Goal: Task Accomplishment & Management: Manage account settings

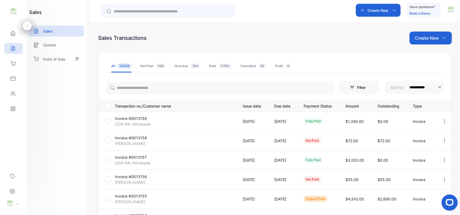
click at [436, 37] on p "Create New" at bounding box center [427, 38] width 24 height 6
click at [428, 53] on span "Invoice" at bounding box center [432, 56] width 13 height 6
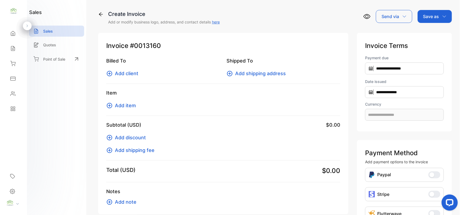
type input "**********"
drag, startPoint x: 134, startPoint y: 67, endPoint x: 132, endPoint y: 72, distance: 5.0
click at [133, 69] on div "Billed To Add client" at bounding box center [163, 67] width 114 height 20
click at [136, 72] on span "Add client" at bounding box center [126, 73] width 23 height 7
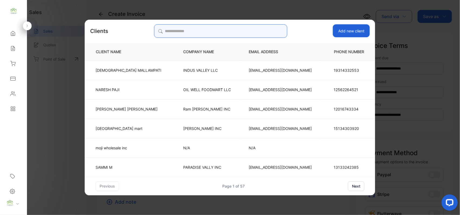
click at [223, 33] on input "search" at bounding box center [220, 30] width 133 height 13
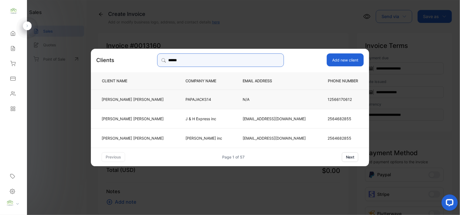
type input "******"
drag, startPoint x: 160, startPoint y: 102, endPoint x: 154, endPoint y: 101, distance: 6.1
click at [160, 102] on td "[PERSON_NAME]" at bounding box center [134, 98] width 86 height 19
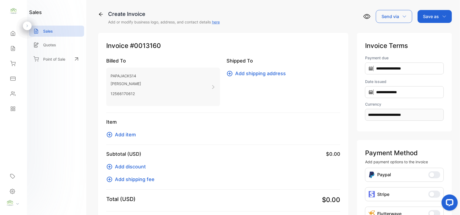
click at [127, 137] on span "Add item" at bounding box center [125, 134] width 21 height 7
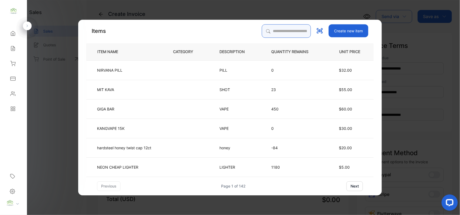
click at [275, 31] on input "search" at bounding box center [286, 30] width 49 height 13
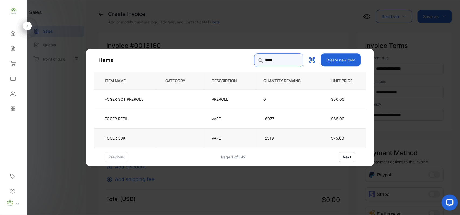
type input "*****"
click at [133, 141] on td "FOGER 30K" at bounding box center [125, 137] width 63 height 19
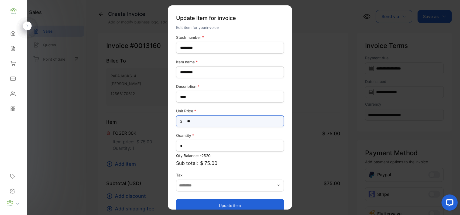
click at [227, 118] on Price-inputprice "**" at bounding box center [230, 121] width 108 height 12
type Price-inputprice "*"
type Price-inputprice "**"
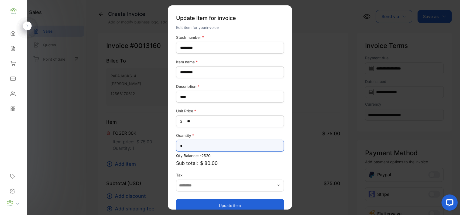
click at [225, 145] on input "*" at bounding box center [230, 146] width 108 height 12
type input "**"
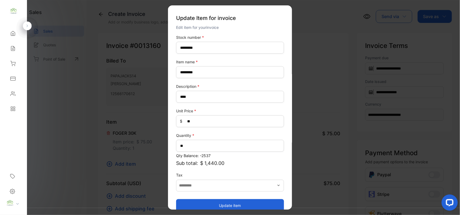
click at [203, 203] on button "Update item" at bounding box center [230, 205] width 108 height 13
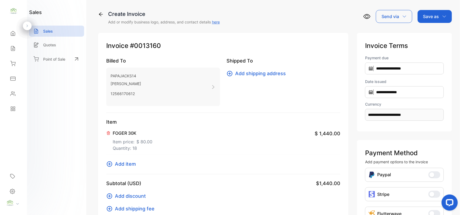
click at [438, 13] on div "Save as" at bounding box center [435, 16] width 34 height 13
click at [435, 35] on div "Invoice" at bounding box center [433, 34] width 31 height 11
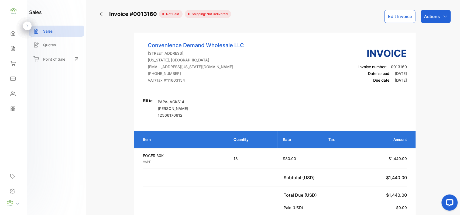
click at [434, 16] on p "Actions" at bounding box center [432, 16] width 16 height 6
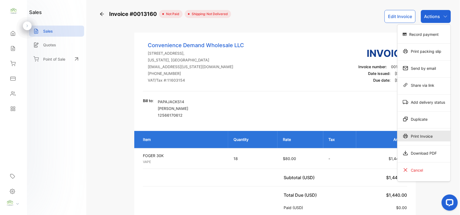
click at [426, 133] on div "Print Invoice" at bounding box center [424, 136] width 53 height 11
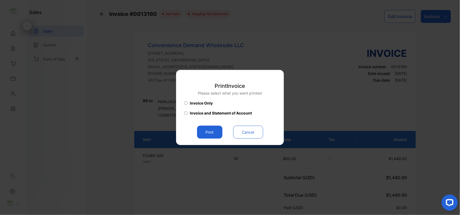
click at [218, 133] on button "Print" at bounding box center [209, 132] width 25 height 13
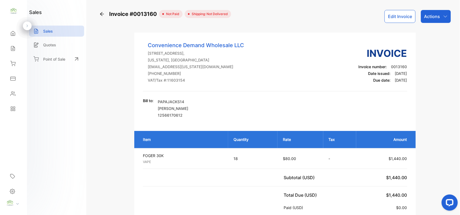
click at [15, 49] on icon at bounding box center [12, 48] width 5 height 5
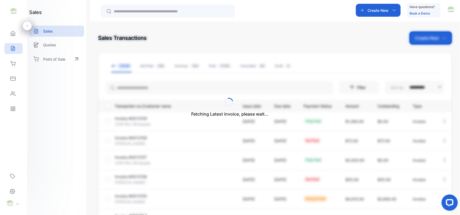
click at [138, 94] on div "Fetching Latest invoice, please wait..." at bounding box center [230, 107] width 460 height 215
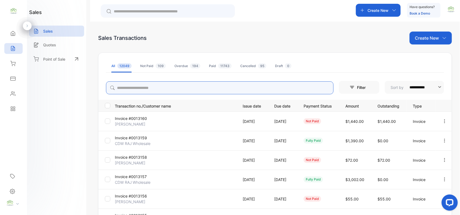
click at [136, 86] on input "search" at bounding box center [220, 87] width 228 height 13
type input "******"
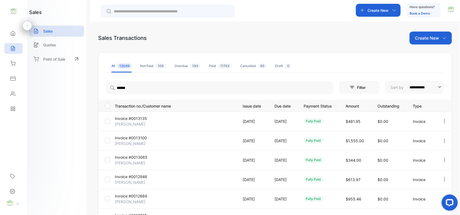
click at [66, 116] on div "sales Sales Quotes Point of Sale" at bounding box center [56, 107] width 59 height 215
click at [131, 138] on p "Invoice #0013100" at bounding box center [135, 138] width 40 height 6
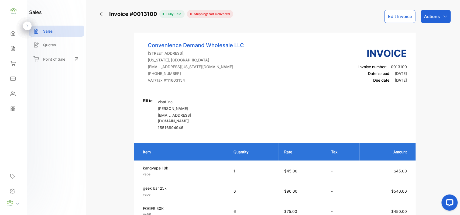
drag, startPoint x: 430, startPoint y: 16, endPoint x: 433, endPoint y: 18, distance: 3.5
click at [433, 18] on p "Actions" at bounding box center [432, 16] width 16 height 6
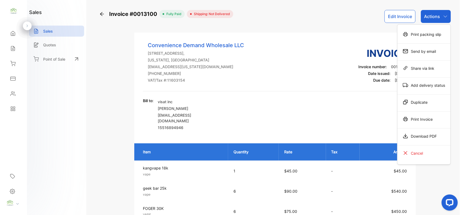
click at [434, 118] on div "Print Invoice" at bounding box center [424, 119] width 53 height 11
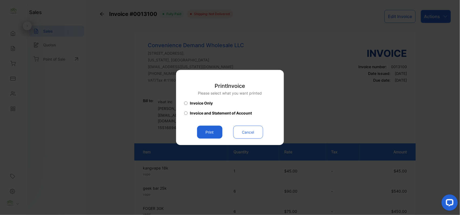
click at [208, 132] on button "Print" at bounding box center [209, 132] width 25 height 13
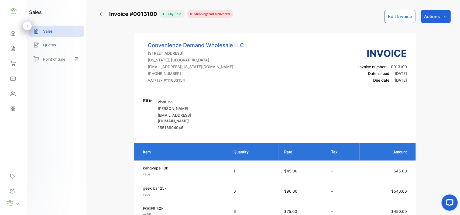
drag, startPoint x: 10, startPoint y: 47, endPoint x: 18, endPoint y: 26, distance: 22.6
click at [13, 40] on div "Home Home Sales Sales Inventory Inventory Expenses Expenses Contacts Contacts R…" at bounding box center [13, 71] width 27 height 91
click at [14, 55] on div "Sales Sales" at bounding box center [13, 48] width 18 height 15
click at [12, 44] on div "Sales" at bounding box center [13, 48] width 18 height 11
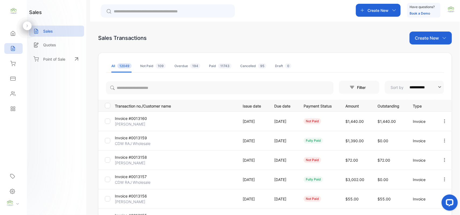
click at [433, 38] on p "Create New" at bounding box center [427, 38] width 24 height 6
click at [432, 56] on span "Invoice" at bounding box center [432, 56] width 13 height 6
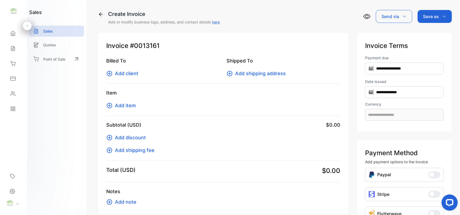
type input "**********"
click at [138, 73] on button "Add client" at bounding box center [123, 73] width 35 height 7
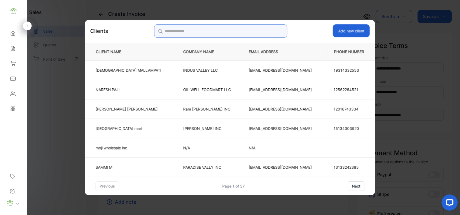
click at [250, 32] on input "search" at bounding box center [220, 30] width 133 height 13
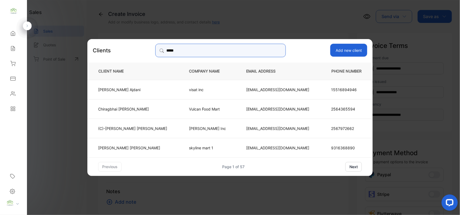
type input "*****"
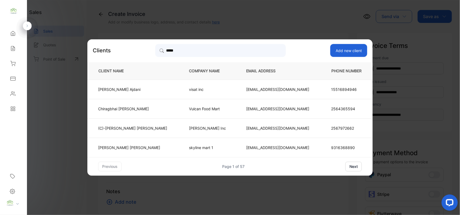
click at [152, 90] on p "Chirag Ajdani" at bounding box center [132, 90] width 69 height 6
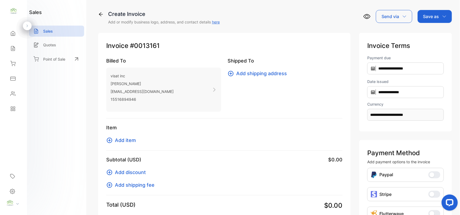
click at [126, 139] on span "Add item" at bounding box center [125, 140] width 21 height 7
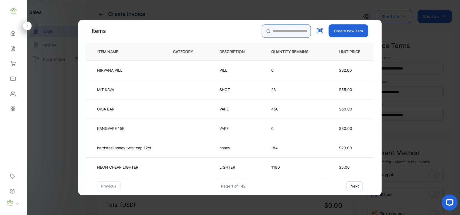
click at [267, 31] on input "search" at bounding box center [286, 30] width 49 height 13
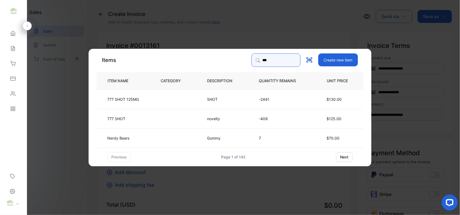
type input "***"
drag, startPoint x: 174, startPoint y: 98, endPoint x: 177, endPoint y: 99, distance: 3.3
click at [177, 99] on td at bounding box center [175, 98] width 46 height 19
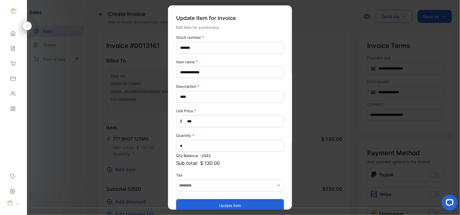
click at [248, 203] on button "Update item" at bounding box center [230, 205] width 108 height 13
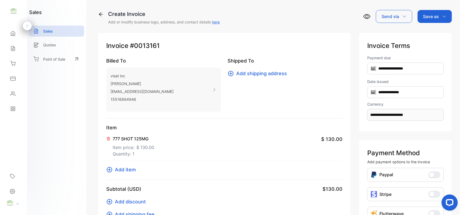
click at [436, 17] on p "Save as" at bounding box center [431, 16] width 16 height 6
click at [435, 35] on div "Invoice" at bounding box center [433, 34] width 31 height 11
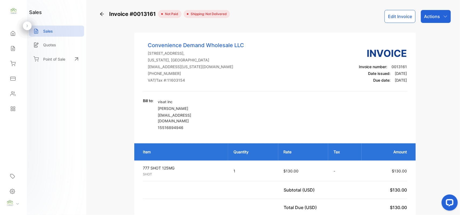
click at [436, 18] on p "Actions" at bounding box center [432, 16] width 16 height 6
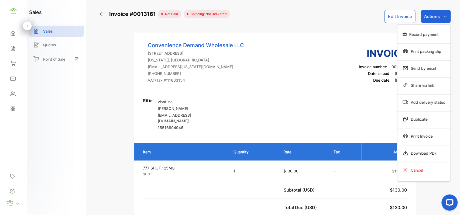
click at [436, 132] on div "Print Invoice" at bounding box center [424, 136] width 53 height 11
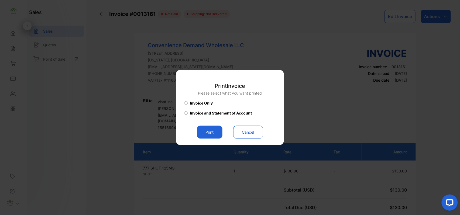
click at [212, 130] on button "Print" at bounding box center [209, 132] width 25 height 13
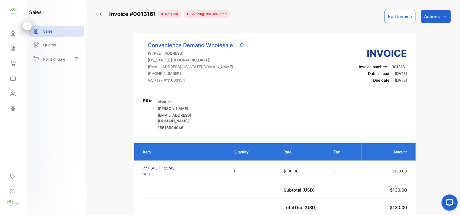
drag, startPoint x: 430, startPoint y: 11, endPoint x: 432, endPoint y: 21, distance: 9.4
click at [434, 12] on div "Actions" at bounding box center [436, 16] width 30 height 13
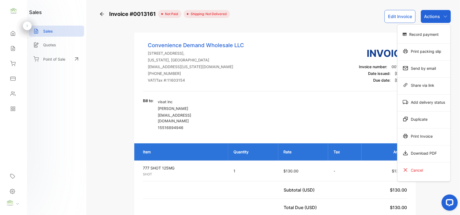
click at [428, 34] on div "Record payment" at bounding box center [424, 34] width 53 height 11
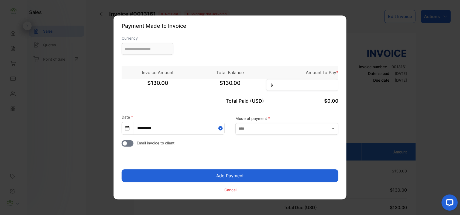
type input "**********"
click at [296, 85] on input at bounding box center [302, 85] width 72 height 12
type input "**"
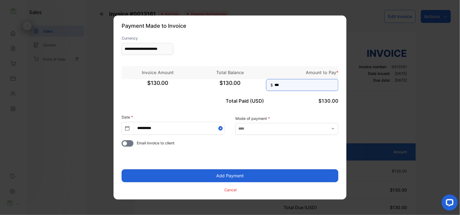
click button "Add Payment" at bounding box center [230, 176] width 217 height 13
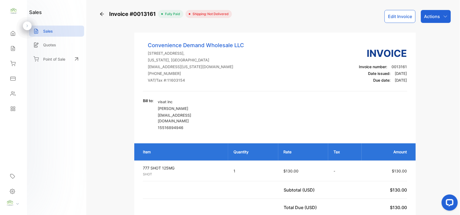
click at [445, 15] on icon "button" at bounding box center [446, 16] width 4 height 4
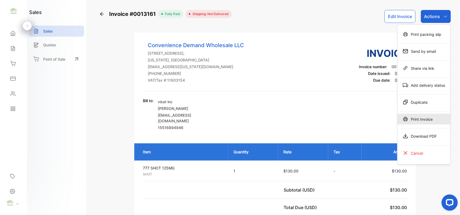
click at [433, 119] on div "Print Invoice" at bounding box center [424, 119] width 53 height 11
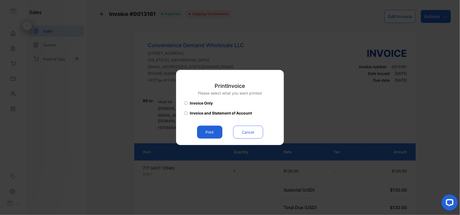
click at [204, 132] on button "Print" at bounding box center [209, 132] width 25 height 13
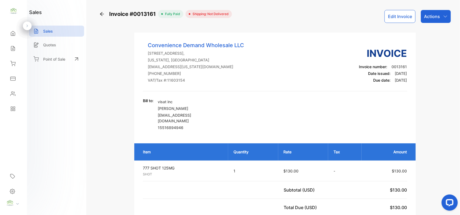
click at [17, 60] on div "Inventory" at bounding box center [13, 63] width 18 height 11
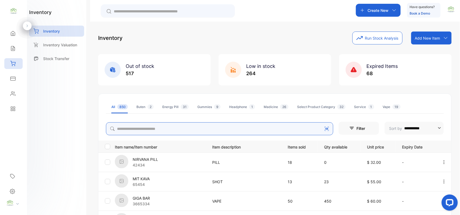
click at [172, 125] on input "search" at bounding box center [219, 129] width 227 height 13
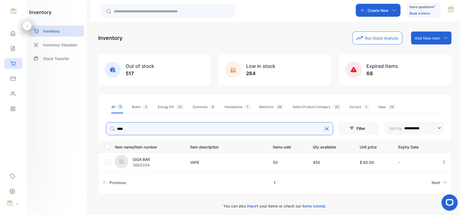
type input "****"
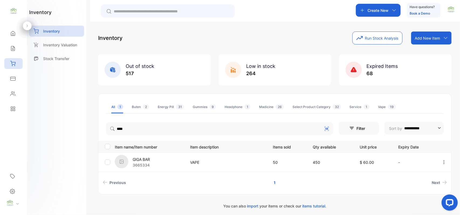
click at [141, 161] on p "GIGA BAR" at bounding box center [141, 160] width 17 height 6
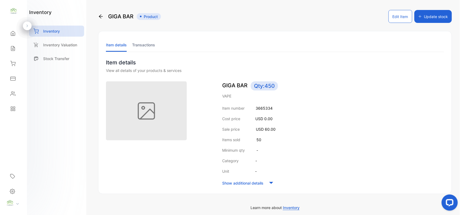
click at [398, 21] on button "Edit Item" at bounding box center [401, 16] width 24 height 13
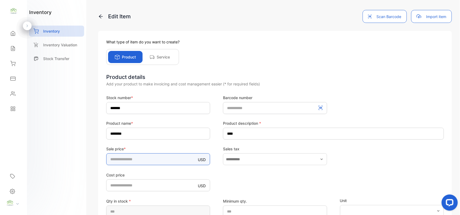
click at [178, 160] on input "**" at bounding box center [158, 160] width 104 height 12
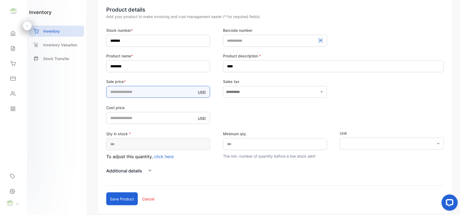
scroll to position [96, 0]
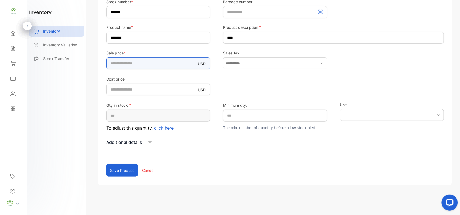
type input "**"
click at [125, 169] on button "Save product" at bounding box center [122, 170] width 32 height 13
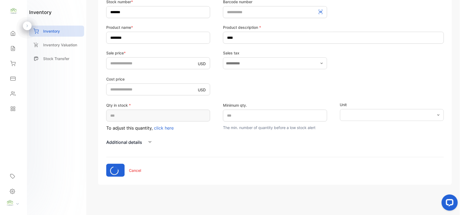
scroll to position [26, 0]
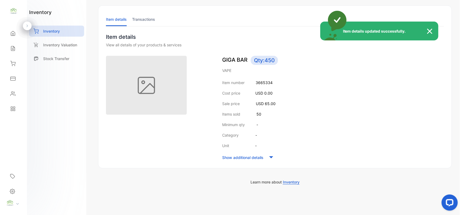
click at [11, 47] on div "Item details updated successfully." at bounding box center [230, 107] width 460 height 215
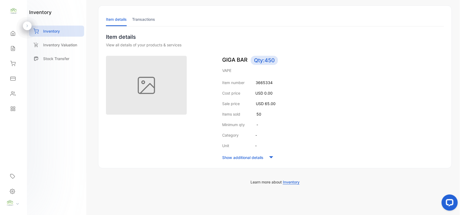
click at [144, 23] on li "Transactions" at bounding box center [143, 19] width 23 height 14
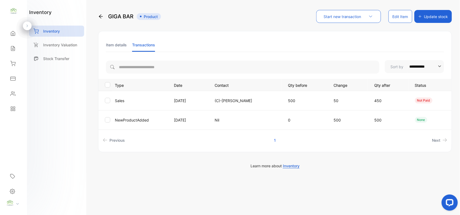
click at [11, 49] on icon at bounding box center [12, 48] width 5 height 5
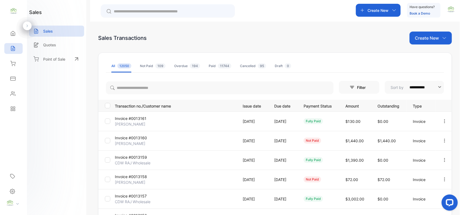
click at [11, 91] on icon at bounding box center [12, 93] width 5 height 5
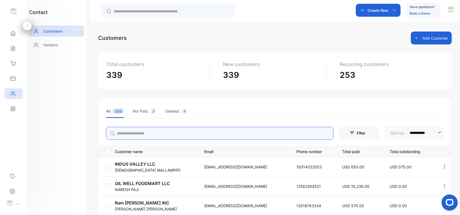
click at [155, 137] on input "search" at bounding box center [220, 133] width 228 height 13
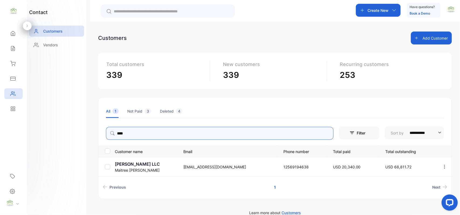
type input "****"
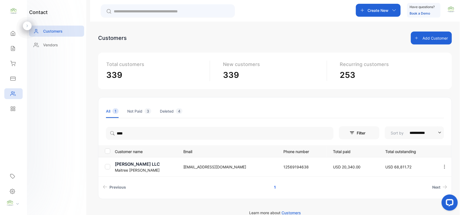
click at [125, 165] on p "Shree Mahalaxmi LLC" at bounding box center [146, 164] width 62 height 6
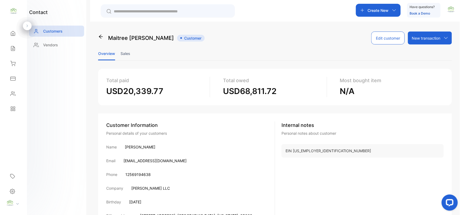
click at [121, 52] on li "Sales" at bounding box center [126, 54] width 10 height 14
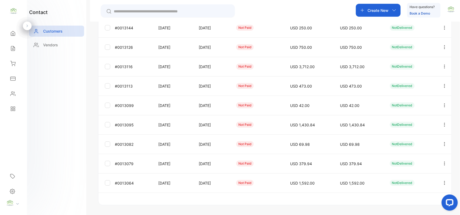
scroll to position [134, 0]
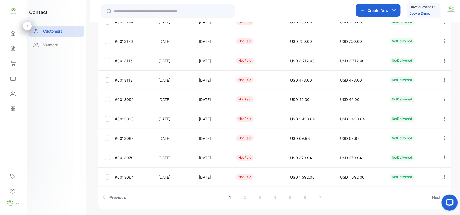
click at [307, 201] on link "6" at bounding box center [305, 198] width 15 height 10
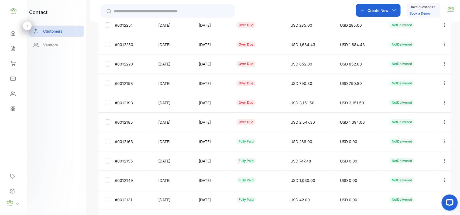
scroll to position [144, 0]
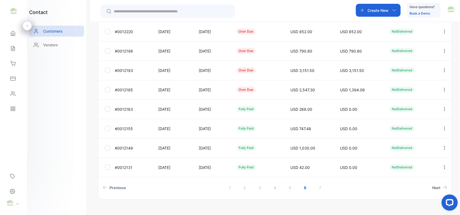
click at [293, 188] on link "5" at bounding box center [290, 188] width 15 height 10
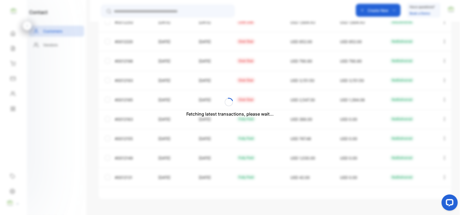
scroll to position [134, 0]
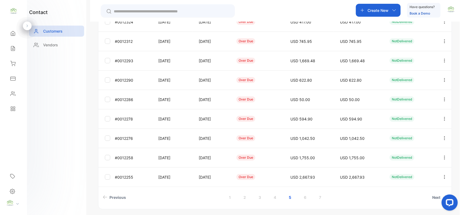
click at [305, 196] on link "6" at bounding box center [305, 198] width 15 height 10
click at [443, 100] on icon "button" at bounding box center [445, 99] width 5 height 5
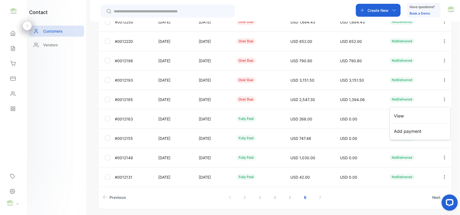
click at [433, 133] on div "Add payment" at bounding box center [420, 131] width 61 height 11
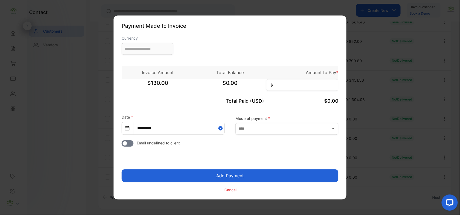
type input "**********"
click at [296, 88] on input at bounding box center [302, 85] width 72 height 12
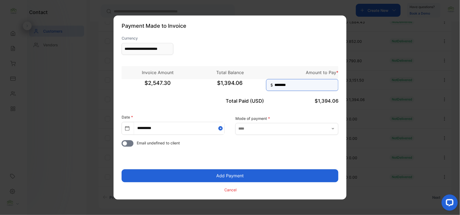
type input "********"
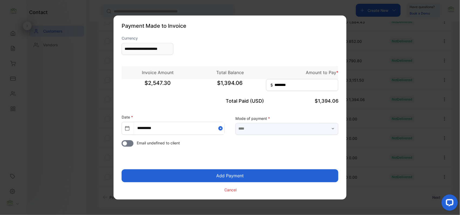
click at [296, 126] on input "text" at bounding box center [287, 129] width 103 height 12
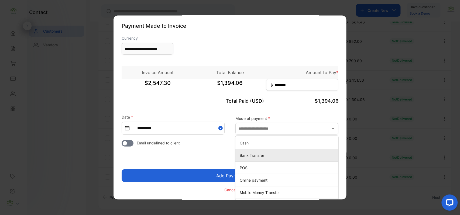
click at [254, 153] on p "Bank Transfer" at bounding box center [288, 156] width 97 height 6
type input "**********"
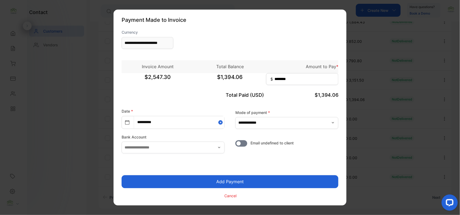
click at [254, 180] on button "Add Payment" at bounding box center [230, 182] width 217 height 13
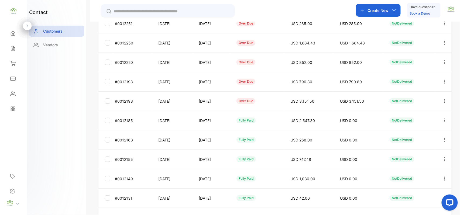
scroll to position [144, 0]
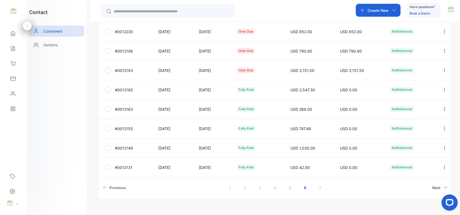
click at [444, 71] on icon "button" at bounding box center [444, 70] width 1 height 4
click at [415, 103] on span "Add payment" at bounding box center [409, 102] width 28 height 6
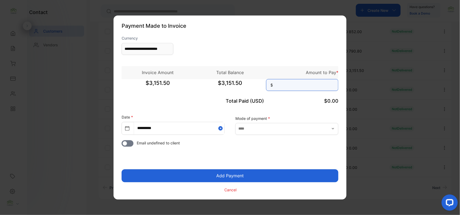
click at [314, 91] on input at bounding box center [302, 85] width 72 height 12
type input "********"
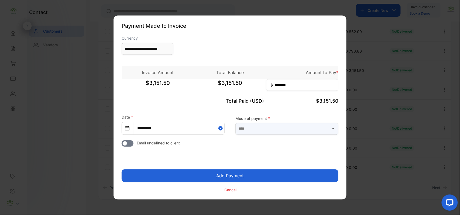
click at [300, 130] on input "text" at bounding box center [287, 129] width 103 height 12
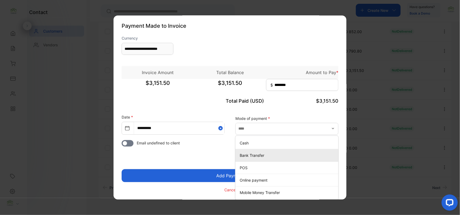
click at [241, 155] on p "Bank Transfer" at bounding box center [288, 156] width 97 height 6
type input "**********"
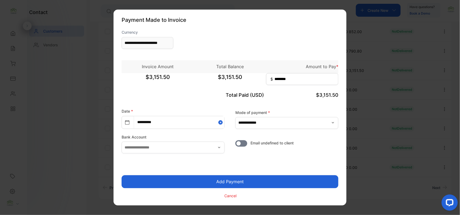
click at [228, 182] on button "Add Payment" at bounding box center [230, 182] width 217 height 13
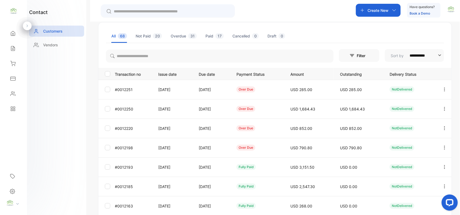
scroll to position [84, 0]
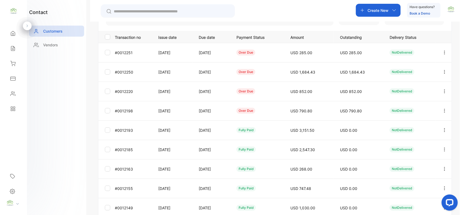
drag, startPoint x: 445, startPoint y: 110, endPoint x: 436, endPoint y: 110, distance: 8.4
click at [445, 110] on icon "button" at bounding box center [445, 110] width 5 height 5
click at [403, 143] on span "Add payment" at bounding box center [409, 143] width 28 height 6
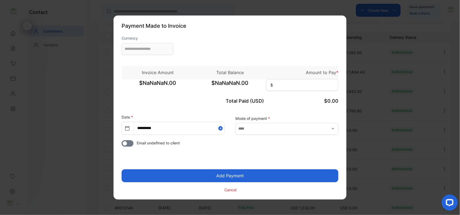
type input "**********"
click at [287, 80] on input at bounding box center [302, 85] width 72 height 12
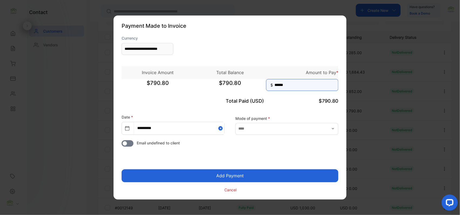
type input "******"
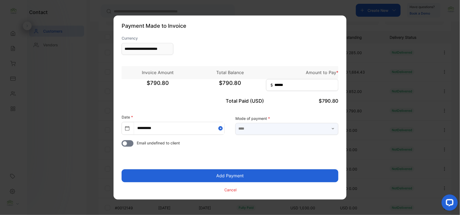
click at [310, 133] on input "text" at bounding box center [287, 129] width 103 height 12
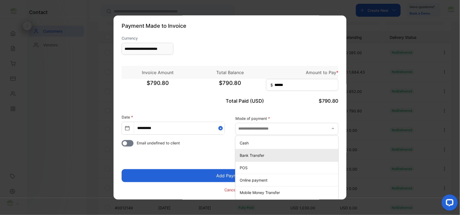
click at [245, 153] on p "Bank Transfer" at bounding box center [288, 156] width 97 height 6
type input "**********"
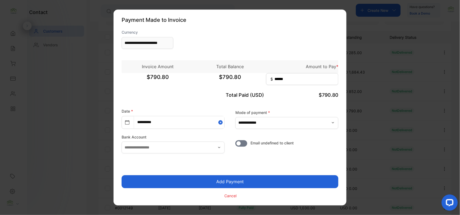
click at [225, 180] on button "Add Payment" at bounding box center [230, 182] width 217 height 13
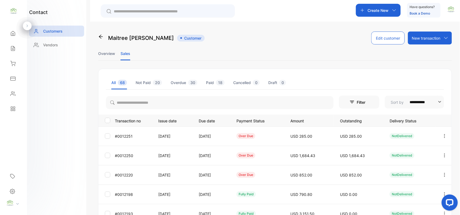
click at [443, 175] on icon "button" at bounding box center [445, 175] width 5 height 5
click at [395, 205] on span "Add payment" at bounding box center [409, 207] width 28 height 6
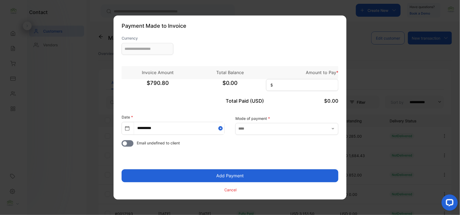
type input "**********"
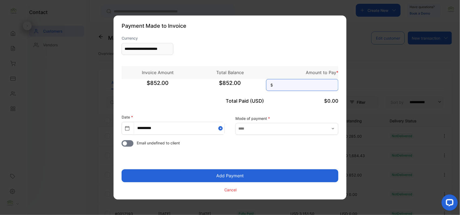
click at [291, 87] on input at bounding box center [302, 85] width 72 height 12
type input "***"
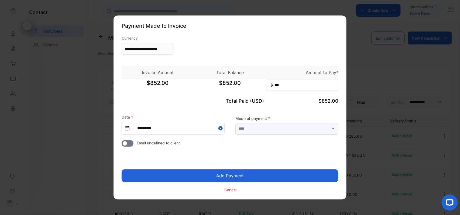
click at [261, 130] on input "text" at bounding box center [287, 129] width 103 height 12
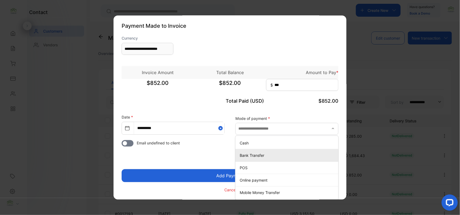
drag, startPoint x: 261, startPoint y: 134, endPoint x: 249, endPoint y: 154, distance: 23.4
click at [250, 154] on p "Bank Transfer" at bounding box center [288, 156] width 97 height 6
type input "**********"
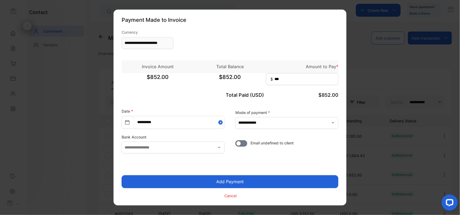
click at [224, 183] on button "Add Payment" at bounding box center [230, 182] width 217 height 13
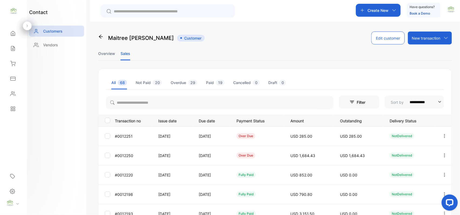
click at [443, 153] on button "button" at bounding box center [445, 155] width 5 height 13
click at [404, 186] on span "Add payment" at bounding box center [409, 187] width 28 height 6
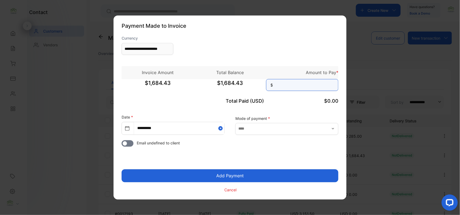
click at [293, 84] on input at bounding box center [302, 85] width 72 height 12
type input "********"
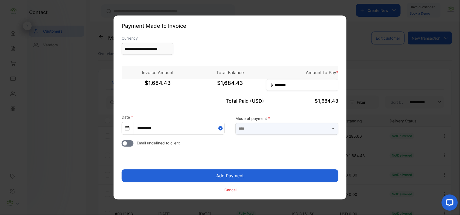
click at [300, 131] on input "text" at bounding box center [287, 129] width 103 height 12
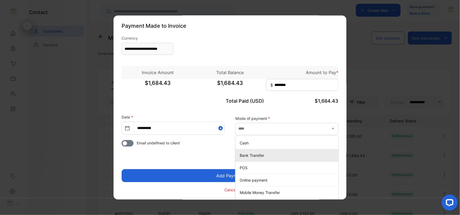
click at [242, 152] on div "Bank Transfer" at bounding box center [287, 156] width 103 height 8
type input "**********"
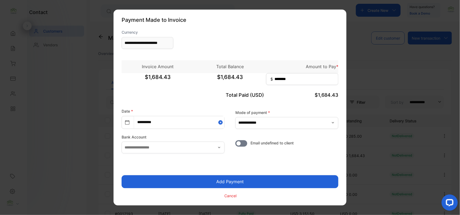
click at [206, 180] on button "Add Payment" at bounding box center [230, 182] width 217 height 13
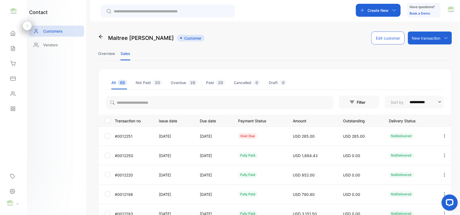
drag, startPoint x: 444, startPoint y: 136, endPoint x: 433, endPoint y: 138, distance: 11.0
click at [444, 136] on icon "button" at bounding box center [445, 136] width 5 height 5
drag, startPoint x: 404, startPoint y: 163, endPoint x: 388, endPoint y: 157, distance: 17.0
click at [404, 161] on div "Add payment" at bounding box center [420, 168] width 61 height 15
click at [400, 171] on span "Add payment" at bounding box center [409, 168] width 28 height 6
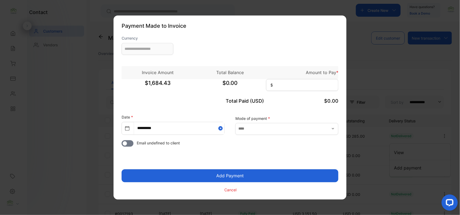
type input "**********"
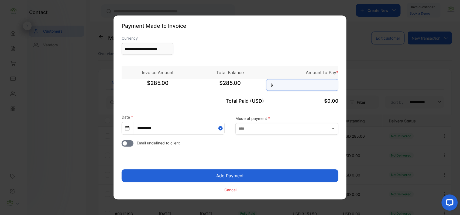
click at [299, 87] on input at bounding box center [302, 85] width 72 height 12
type input "***"
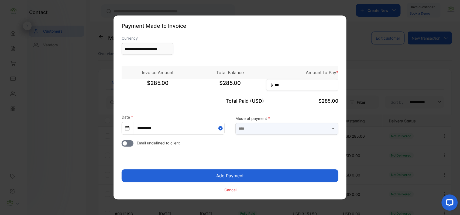
click at [284, 130] on input "text" at bounding box center [287, 129] width 103 height 12
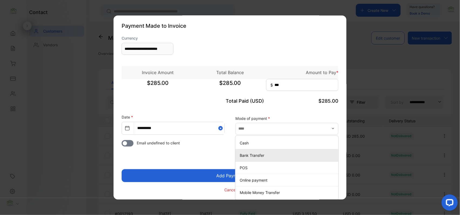
click at [261, 160] on li "Bank Transfer" at bounding box center [287, 155] width 103 height 12
type input "**********"
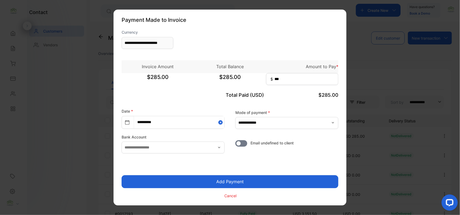
click at [251, 181] on button "Add Payment" at bounding box center [230, 182] width 217 height 13
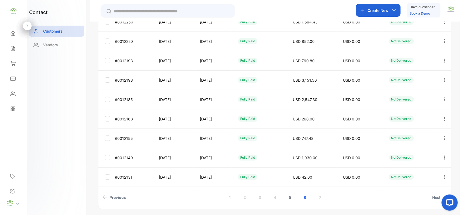
click at [290, 199] on link "5" at bounding box center [290, 198] width 15 height 10
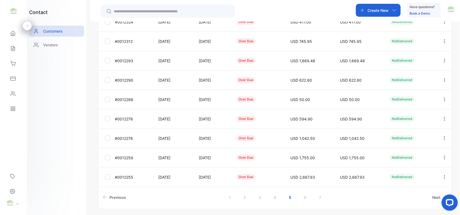
click at [443, 174] on button "button" at bounding box center [445, 177] width 5 height 13
click at [406, 205] on div "Add payment" at bounding box center [420, 209] width 61 height 11
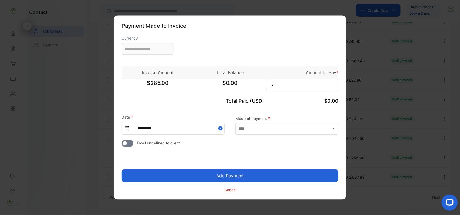
type input "**********"
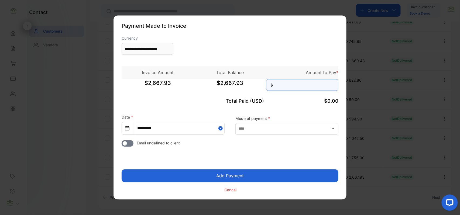
click at [319, 89] on input at bounding box center [302, 85] width 72 height 12
type input "********"
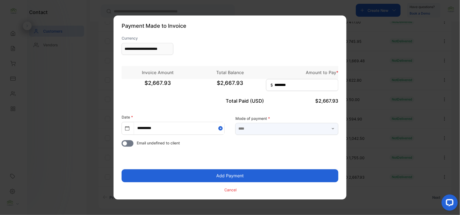
click at [310, 128] on input "text" at bounding box center [287, 129] width 103 height 12
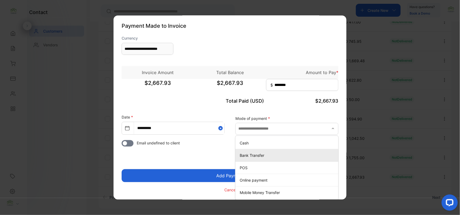
click at [254, 157] on p "Bank Transfer" at bounding box center [288, 156] width 97 height 6
type input "**********"
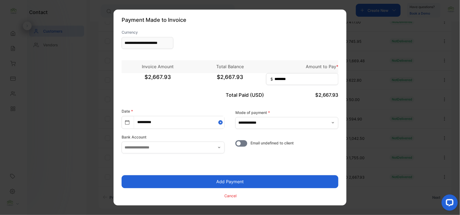
click at [239, 180] on button "Add Payment" at bounding box center [230, 182] width 217 height 13
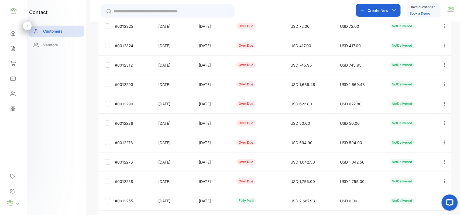
scroll to position [134, 0]
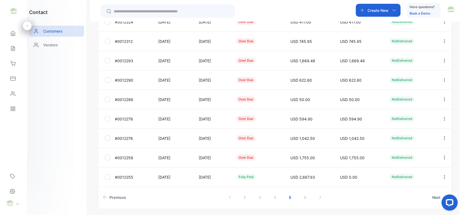
click at [443, 157] on icon "button" at bounding box center [445, 157] width 5 height 5
click at [414, 159] on span "Add payment" at bounding box center [409, 159] width 28 height 6
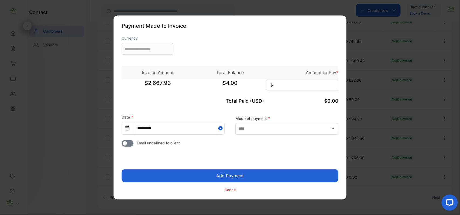
type input "**********"
click at [286, 83] on input at bounding box center [302, 85] width 72 height 12
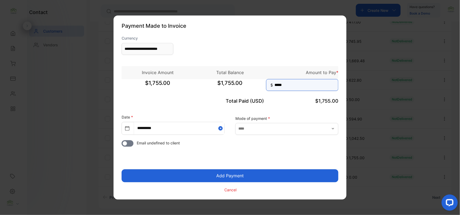
type input "*****"
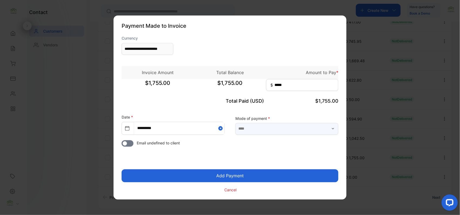
click at [269, 129] on input "text" at bounding box center [287, 129] width 103 height 12
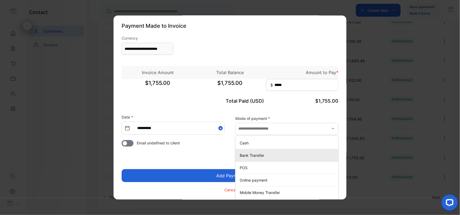
click at [249, 160] on li "Bank Transfer" at bounding box center [287, 155] width 103 height 12
type input "**********"
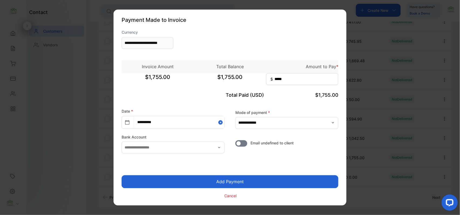
click at [243, 183] on button "Add Payment" at bounding box center [230, 182] width 217 height 13
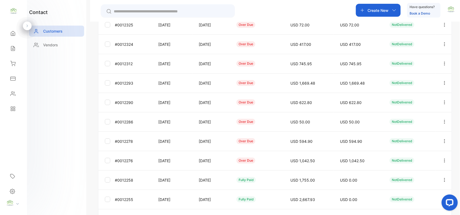
scroll to position [134, 0]
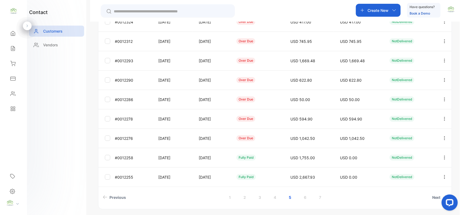
click at [443, 138] on icon "button" at bounding box center [445, 138] width 5 height 5
click at [421, 135] on div "Add payment" at bounding box center [420, 140] width 61 height 11
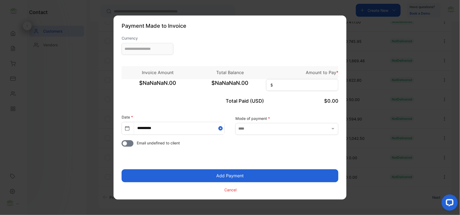
type input "**********"
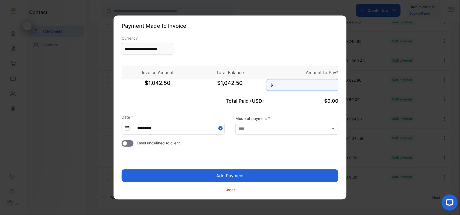
click at [297, 87] on input at bounding box center [302, 85] width 72 height 12
type input "********"
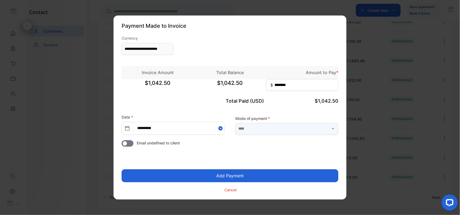
click at [296, 127] on input "text" at bounding box center [287, 129] width 103 height 12
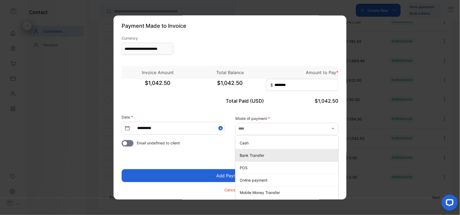
click at [260, 155] on p "Bank Transfer" at bounding box center [288, 156] width 97 height 6
type input "**********"
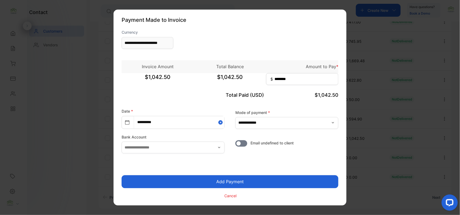
click at [231, 181] on button "Add Payment" at bounding box center [230, 182] width 217 height 13
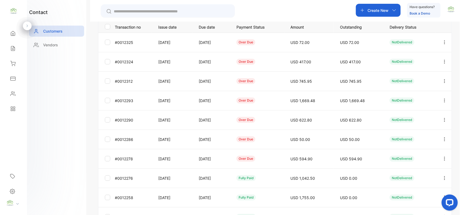
scroll to position [144, 0]
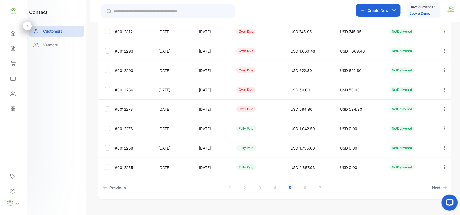
click at [444, 109] on icon "button" at bounding box center [445, 109] width 5 height 5
click at [421, 137] on div "Add payment" at bounding box center [420, 141] width 61 height 11
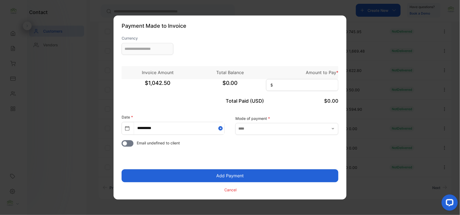
type input "**********"
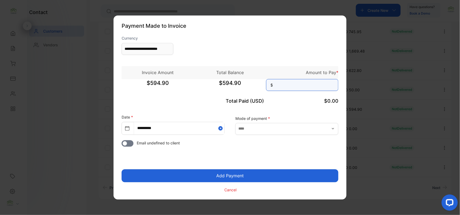
click at [317, 86] on input at bounding box center [302, 85] width 72 height 12
type input "******"
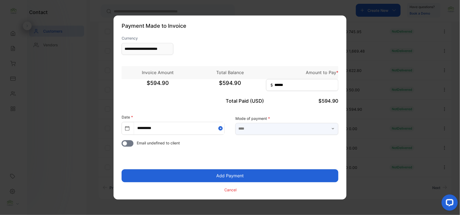
click at [309, 125] on input "text" at bounding box center [287, 129] width 103 height 12
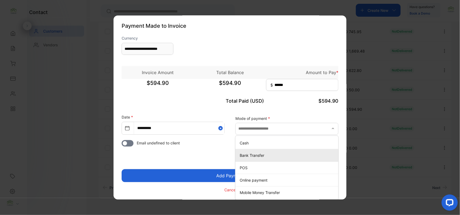
click at [243, 157] on p "Bank Transfer" at bounding box center [288, 156] width 97 height 6
type input "**********"
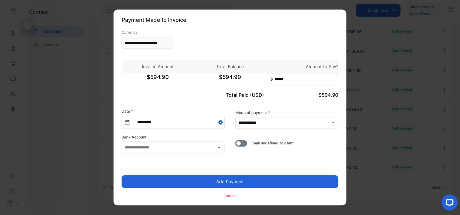
click at [214, 182] on button "Add Payment" at bounding box center [230, 182] width 217 height 13
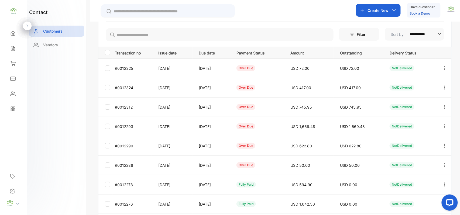
scroll to position [84, 0]
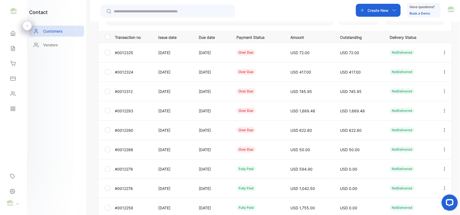
click at [444, 148] on icon "button" at bounding box center [444, 150] width 1 height 4
click at [405, 180] on span "Add payment" at bounding box center [409, 181] width 28 height 6
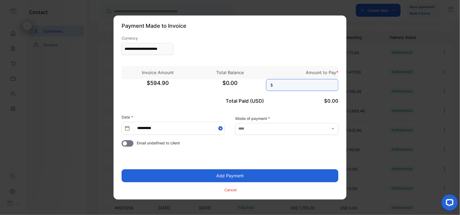
click at [325, 83] on input at bounding box center [302, 85] width 72 height 12
type input "**"
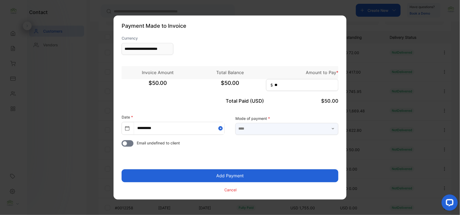
click at [269, 128] on input "text" at bounding box center [287, 129] width 103 height 12
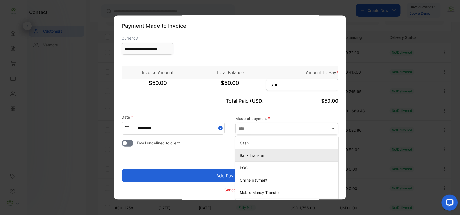
click at [259, 156] on p "Bank Transfer" at bounding box center [288, 156] width 97 height 6
type input "**********"
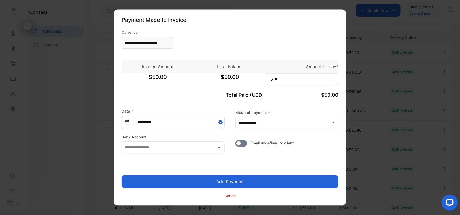
click at [255, 179] on button "Add Payment" at bounding box center [230, 182] width 217 height 13
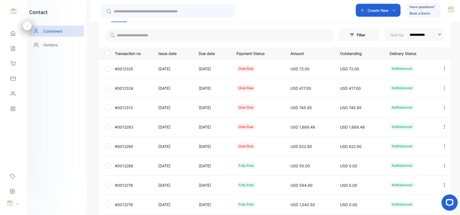
scroll to position [84, 0]
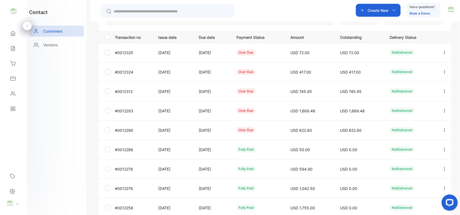
click at [444, 130] on icon "button" at bounding box center [445, 130] width 5 height 5
drag, startPoint x: 406, startPoint y: 159, endPoint x: 339, endPoint y: 79, distance: 104.0
click at [404, 156] on div "Add payment" at bounding box center [420, 162] width 61 height 15
click at [444, 130] on icon "button" at bounding box center [444, 130] width 1 height 4
click at [418, 162] on span "Add payment" at bounding box center [409, 162] width 28 height 6
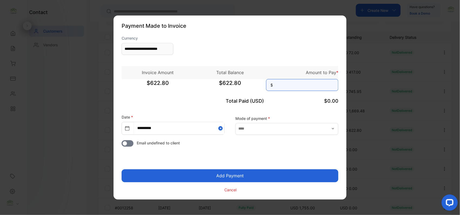
click at [310, 86] on input at bounding box center [302, 85] width 72 height 12
type input "***"
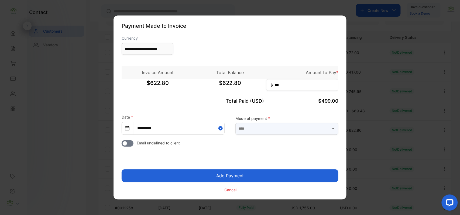
click at [258, 131] on input "text" at bounding box center [287, 129] width 103 height 12
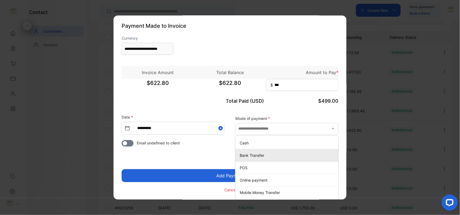
click at [243, 155] on p "Bank Transfer" at bounding box center [288, 156] width 97 height 6
type input "**********"
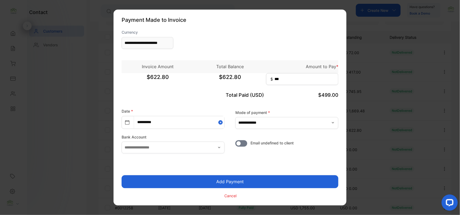
click at [230, 178] on button "Add Payment" at bounding box center [230, 182] width 217 height 13
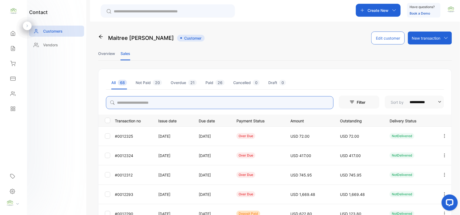
click at [141, 102] on input "search" at bounding box center [220, 102] width 228 height 13
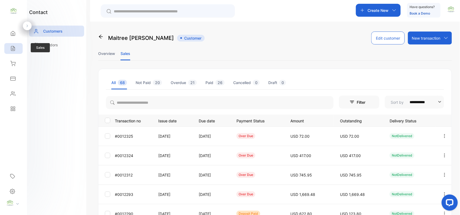
click at [14, 52] on div "Sales" at bounding box center [13, 48] width 18 height 11
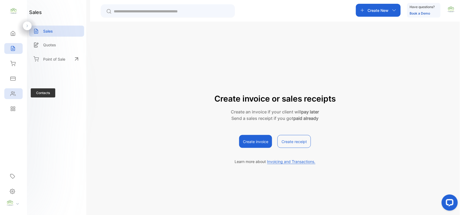
click at [19, 91] on div "Contacts" at bounding box center [13, 94] width 18 height 11
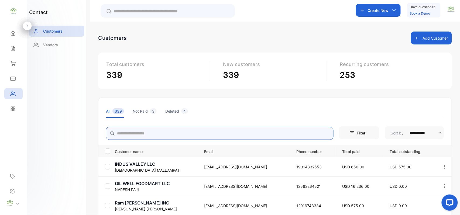
click at [198, 135] on input "search" at bounding box center [220, 133] width 228 height 13
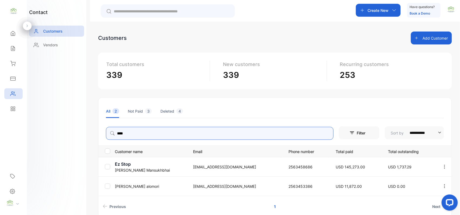
type input "****"
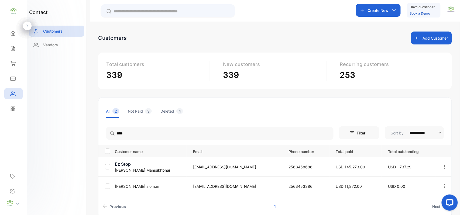
click at [133, 171] on p "Hirenkumar Mansukhbhai" at bounding box center [151, 171] width 72 height 6
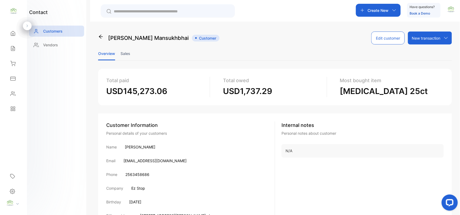
click at [124, 51] on li "Sales" at bounding box center [126, 54] width 10 height 14
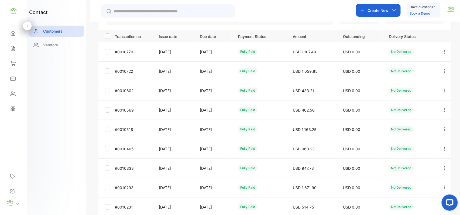
scroll to position [134, 0]
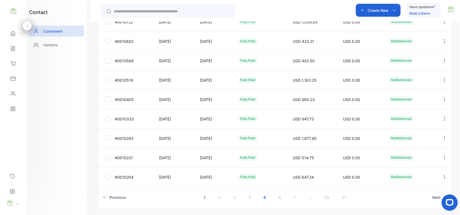
click at [201, 197] on link "1" at bounding box center [204, 198] width 15 height 10
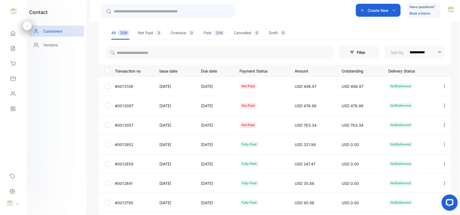
click at [444, 125] on icon "button" at bounding box center [445, 125] width 5 height 5
click at [420, 139] on div "View" at bounding box center [420, 141] width 61 height 11
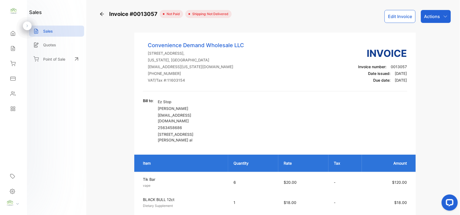
click at [438, 16] on p "Actions" at bounding box center [432, 16] width 16 height 6
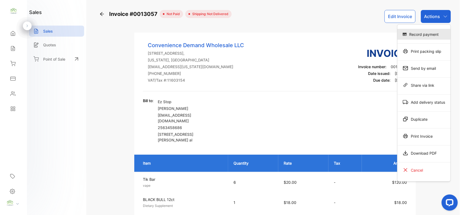
click at [420, 35] on div "Record payment" at bounding box center [424, 34] width 53 height 11
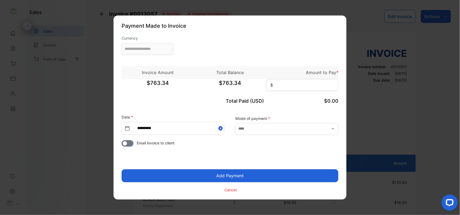
type input "**********"
click at [312, 89] on input at bounding box center [302, 85] width 72 height 12
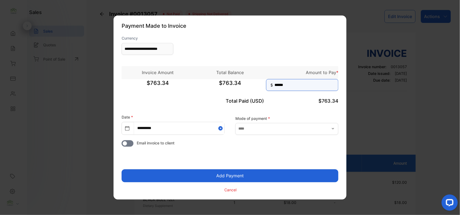
type input "******"
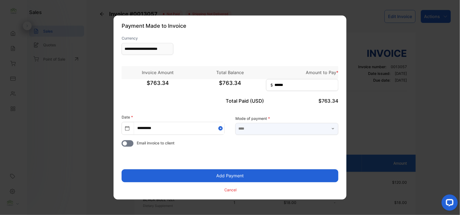
drag, startPoint x: 312, startPoint y: 128, endPoint x: 305, endPoint y: 132, distance: 8.0
click at [312, 129] on input "text" at bounding box center [287, 129] width 103 height 12
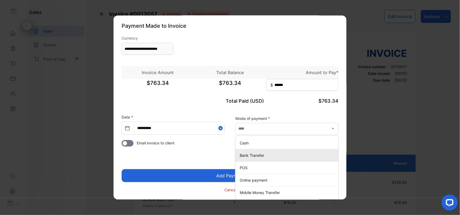
click at [254, 152] on div "Bank Transfer" at bounding box center [287, 156] width 103 height 8
type input "**********"
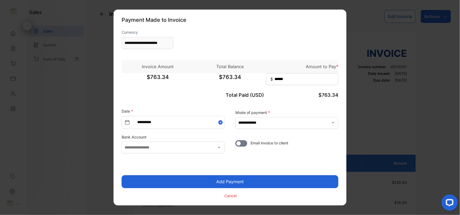
click at [238, 181] on button "Add Payment" at bounding box center [230, 182] width 217 height 13
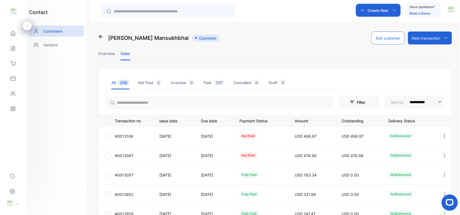
click at [444, 154] on icon "button" at bounding box center [444, 156] width 1 height 4
click at [420, 185] on span "Add payment" at bounding box center [409, 187] width 28 height 6
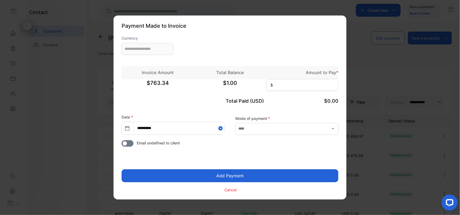
type input "**********"
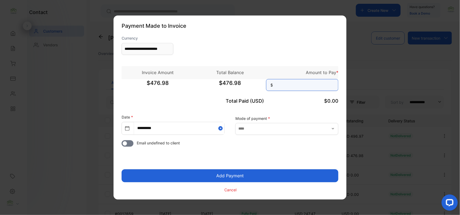
click at [304, 87] on input at bounding box center [302, 85] width 72 height 12
type input "******"
click at [122, 170] on button "Add Payment" at bounding box center [230, 176] width 217 height 13
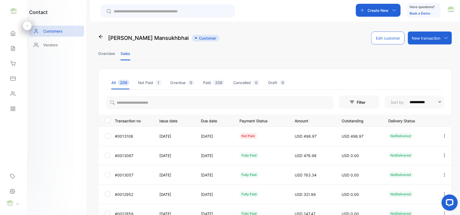
click at [443, 133] on button "button" at bounding box center [445, 136] width 5 height 13
click at [426, 167] on div "Add payment" at bounding box center [420, 168] width 61 height 11
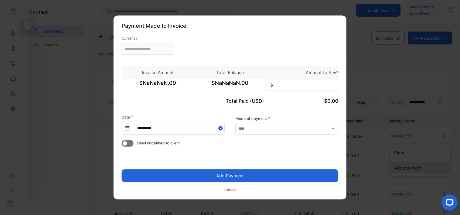
type input "**********"
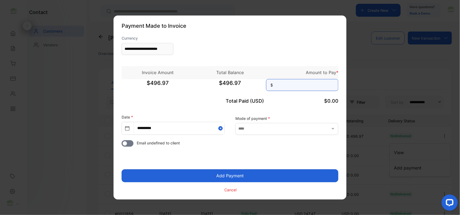
click at [281, 86] on input at bounding box center [302, 85] width 72 height 12
type input "*"
type input "******"
click at [252, 174] on button "Add Payment" at bounding box center [230, 176] width 217 height 13
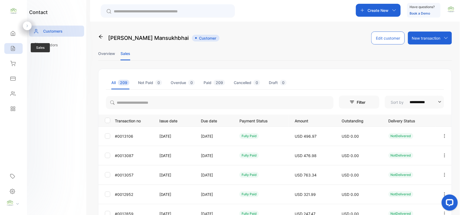
drag, startPoint x: 11, startPoint y: 52, endPoint x: 17, endPoint y: 52, distance: 5.4
click at [11, 52] on div "Sales" at bounding box center [13, 48] width 18 height 11
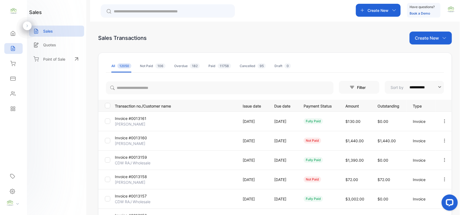
click at [427, 40] on p "Create New" at bounding box center [427, 38] width 24 height 6
click at [433, 55] on span "Invoice" at bounding box center [432, 56] width 13 height 6
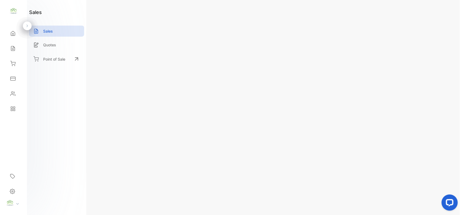
type input "**********"
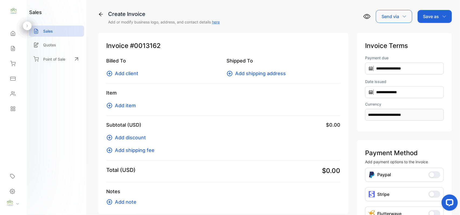
click at [132, 69] on div "Billed To Add client" at bounding box center [163, 67] width 114 height 20
click at [131, 73] on span "Add client" at bounding box center [126, 73] width 23 height 7
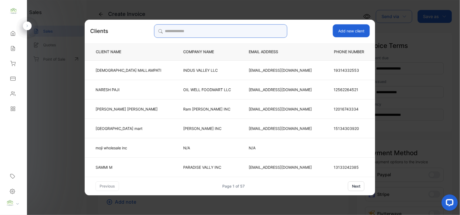
click at [250, 33] on input "search" at bounding box center [220, 30] width 133 height 13
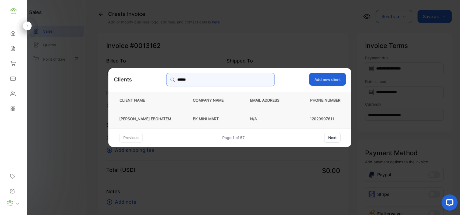
type input "******"
drag, startPoint x: 168, startPoint y: 121, endPoint x: 171, endPoint y: 123, distance: 3.3
click at [171, 123] on td "MOHAMMAD EBOHATEM" at bounding box center [147, 118] width 76 height 19
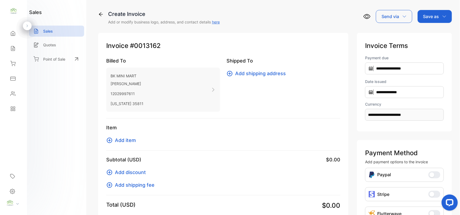
click at [121, 137] on div "Item Add item" at bounding box center [223, 137] width 234 height 27
click at [124, 138] on span "Add item" at bounding box center [125, 140] width 21 height 7
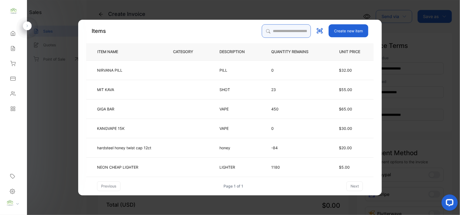
click at [270, 27] on input "search" at bounding box center [286, 30] width 49 height 13
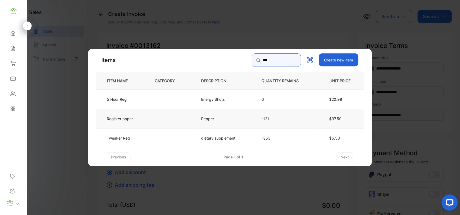
type input "***"
click at [173, 120] on td at bounding box center [169, 118] width 46 height 19
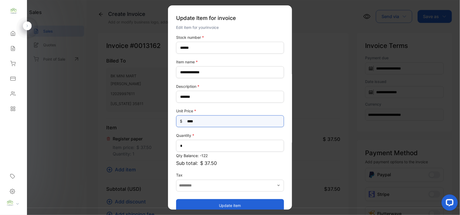
click at [203, 121] on Price-inputprice "****" at bounding box center [230, 121] width 108 height 12
type Price-inputprice "*"
type Price-inputprice "**"
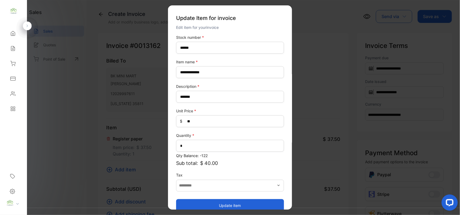
click at [189, 201] on button "Update item" at bounding box center [230, 205] width 108 height 13
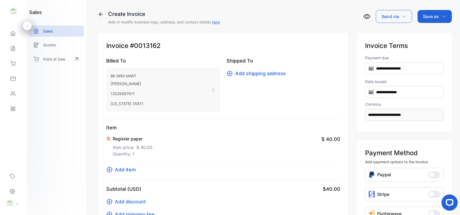
click at [440, 15] on div "Save as" at bounding box center [435, 16] width 34 height 13
click at [431, 33] on div "Invoice" at bounding box center [433, 34] width 31 height 11
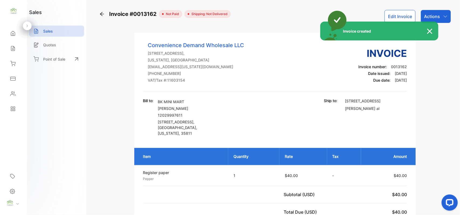
click at [434, 12] on div "Invoice created" at bounding box center [230, 107] width 460 height 215
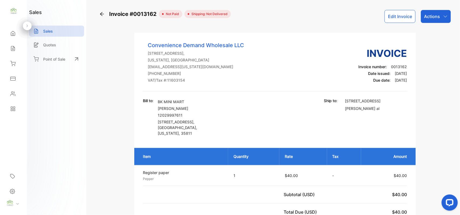
click at [434, 12] on div "Actions" at bounding box center [436, 16] width 30 height 13
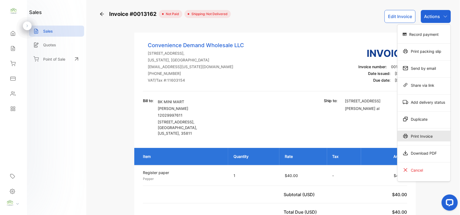
click at [411, 133] on div "Print Invoice" at bounding box center [424, 136] width 53 height 11
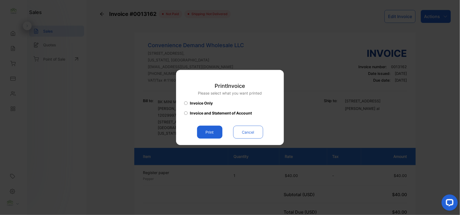
drag, startPoint x: 212, startPoint y: 134, endPoint x: 215, endPoint y: 134, distance: 3.2
click at [214, 134] on button "Print" at bounding box center [209, 132] width 25 height 13
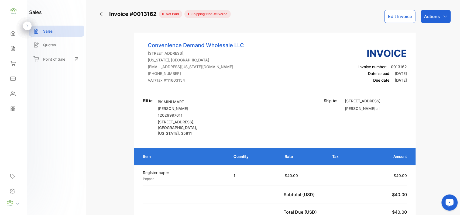
click at [439, 15] on p "Actions" at bounding box center [432, 16] width 16 height 6
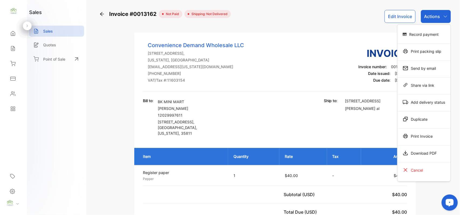
click at [424, 33] on div "Record payment" at bounding box center [424, 34] width 53 height 11
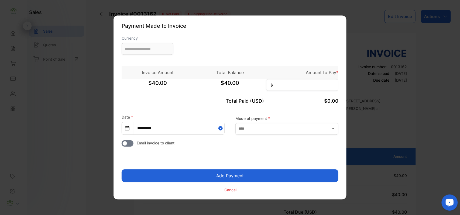
type input "**********"
click at [300, 84] on input at bounding box center [302, 85] width 72 height 12
type input "**"
click at [258, 124] on input "text" at bounding box center [287, 129] width 103 height 12
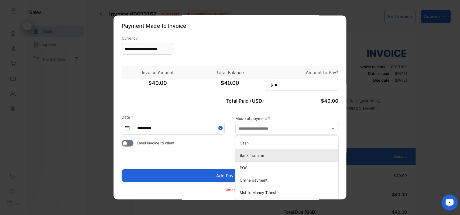
click at [249, 153] on p "Bank Transfer" at bounding box center [288, 156] width 97 height 6
type input "**********"
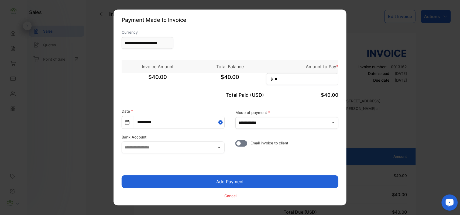
click at [216, 182] on button "Add Payment" at bounding box center [230, 182] width 217 height 13
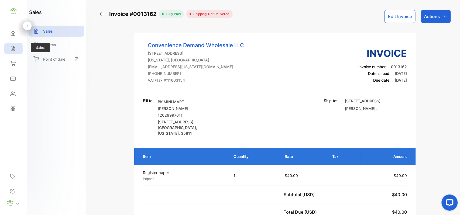
click at [14, 43] on div "Sales" at bounding box center [13, 48] width 18 height 11
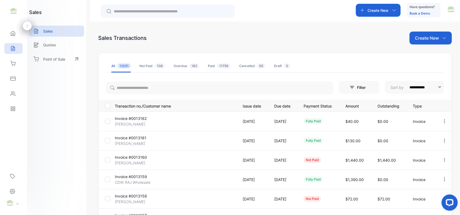
drag, startPoint x: 428, startPoint y: 39, endPoint x: 429, endPoint y: 43, distance: 3.3
click at [429, 39] on p "Create New" at bounding box center [427, 38] width 24 height 6
click at [431, 54] on span "Invoice" at bounding box center [432, 56] width 13 height 6
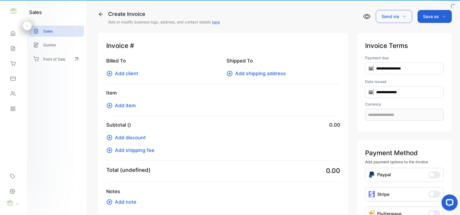
type input "**********"
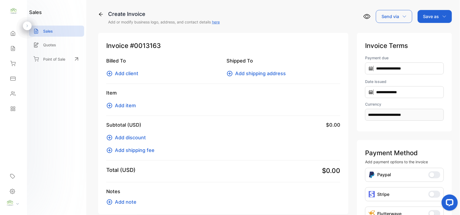
click at [131, 70] on span "Add client" at bounding box center [126, 73] width 23 height 7
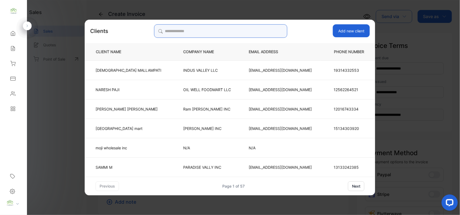
click at [246, 28] on input "search" at bounding box center [220, 30] width 133 height 13
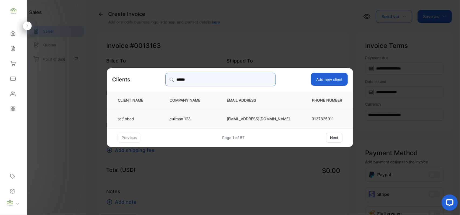
type input "******"
click at [196, 116] on p "cullman 123" at bounding box center [189, 119] width 39 height 6
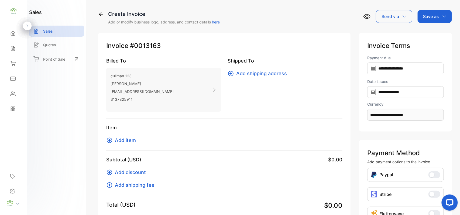
click at [125, 138] on span "Add item" at bounding box center [125, 140] width 21 height 7
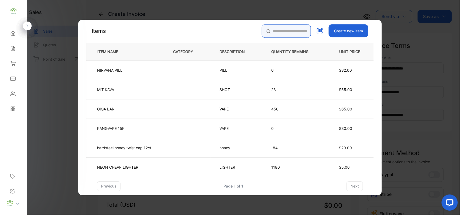
click at [272, 33] on input "search" at bounding box center [286, 30] width 49 height 13
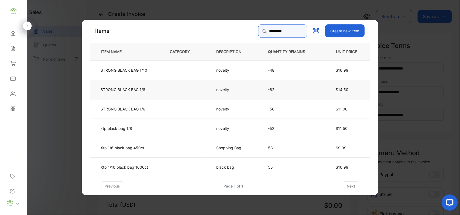
type input "*********"
click at [150, 85] on td "STRONG BLACK BAG 1/8" at bounding box center [125, 89] width 71 height 19
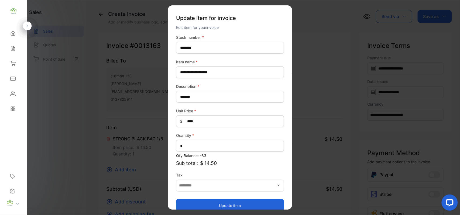
click at [222, 201] on button "Update item" at bounding box center [230, 205] width 108 height 13
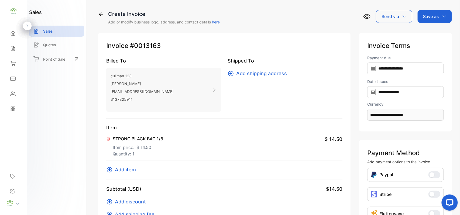
click at [436, 18] on p "Save as" at bounding box center [431, 16] width 16 height 6
click at [430, 35] on div "Invoice" at bounding box center [433, 34] width 31 height 11
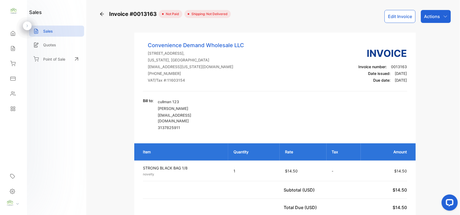
click at [435, 13] on p "Actions" at bounding box center [432, 16] width 16 height 6
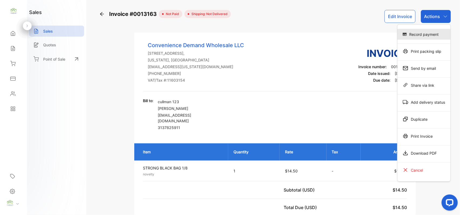
click at [424, 33] on div "Record payment" at bounding box center [424, 34] width 53 height 11
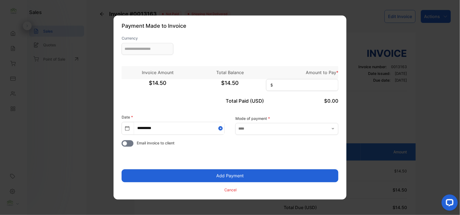
type input "**********"
click at [307, 92] on div "$14.50 $14.50 $" at bounding box center [230, 85] width 217 height 13
click at [308, 89] on input at bounding box center [302, 85] width 72 height 12
type input "*****"
click at [122, 170] on button "Add Payment" at bounding box center [230, 176] width 217 height 13
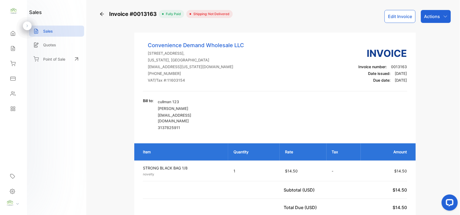
click at [435, 15] on p "Actions" at bounding box center [432, 16] width 16 height 6
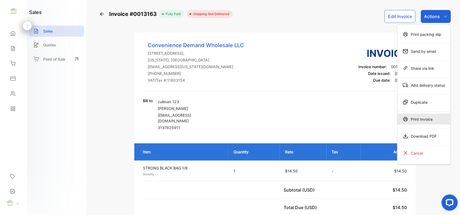
click at [432, 115] on div "Print Invoice" at bounding box center [424, 119] width 53 height 11
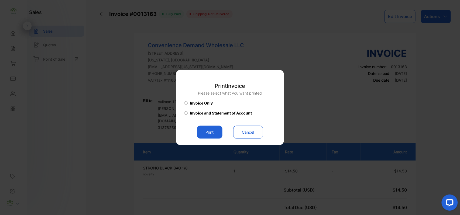
click at [200, 131] on button "Print" at bounding box center [209, 132] width 25 height 13
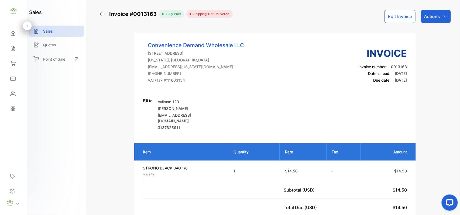
click at [17, 89] on div "Contacts" at bounding box center [13, 94] width 18 height 11
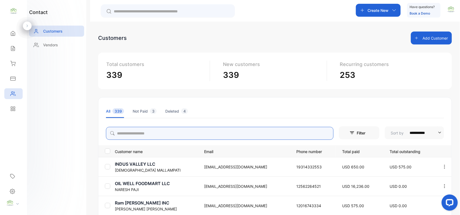
click at [134, 135] on input "search" at bounding box center [220, 133] width 228 height 13
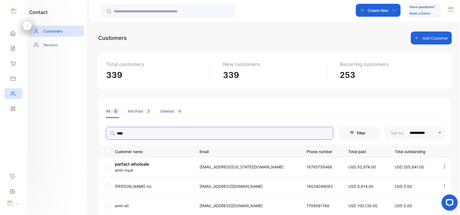
type input "****"
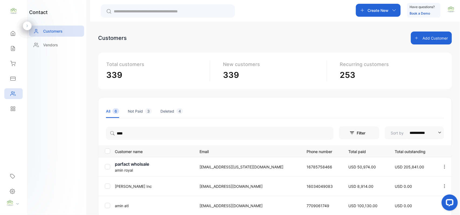
click at [79, 140] on div "contact Customers Vendors" at bounding box center [56, 107] width 59 height 215
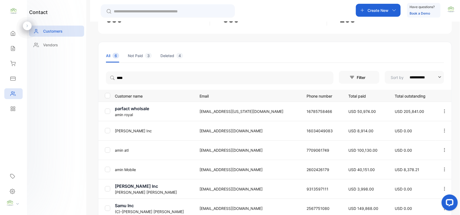
scroll to position [84, 0]
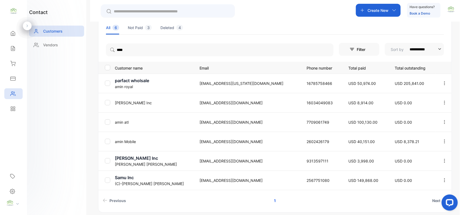
click at [135, 140] on p "amin Mobile" at bounding box center [154, 142] width 78 height 6
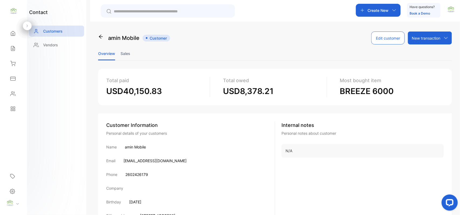
click at [126, 52] on li "Sales" at bounding box center [126, 54] width 10 height 14
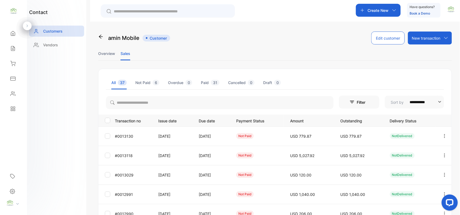
click at [17, 94] on div "Contacts" at bounding box center [13, 94] width 18 height 11
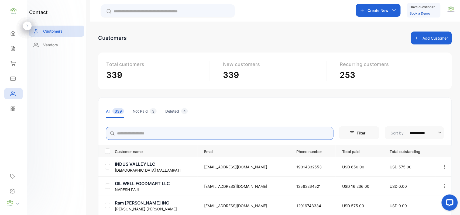
click at [138, 133] on input "search" at bounding box center [220, 133] width 228 height 13
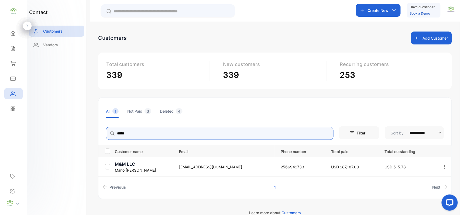
type input "*****"
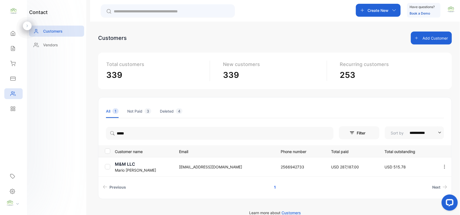
click at [129, 169] on p "Mario Nasseri" at bounding box center [143, 171] width 57 height 6
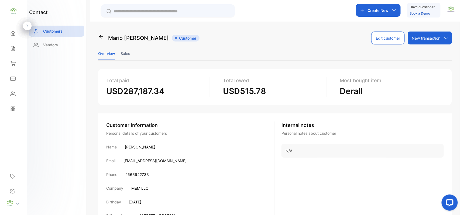
click at [126, 52] on li "Sales" at bounding box center [126, 54] width 10 height 14
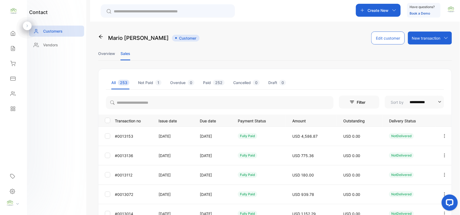
click at [443, 134] on icon "button" at bounding box center [445, 136] width 5 height 5
click at [429, 151] on div "View" at bounding box center [420, 152] width 61 height 11
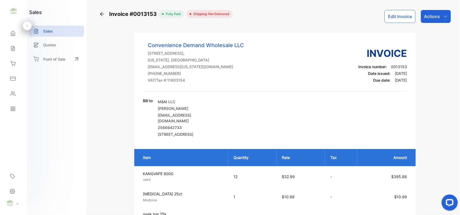
click at [15, 46] on icon at bounding box center [12, 48] width 5 height 5
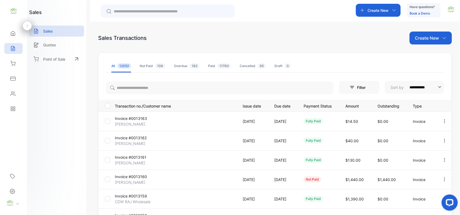
drag, startPoint x: 434, startPoint y: 33, endPoint x: 427, endPoint y: 43, distance: 11.4
click at [434, 34] on div "Create New" at bounding box center [431, 38] width 42 height 13
click at [428, 55] on span "Invoice" at bounding box center [432, 56] width 13 height 6
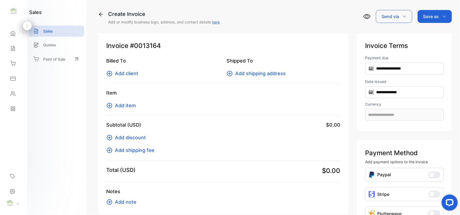
type input "**********"
click at [126, 74] on span "Add client" at bounding box center [126, 73] width 23 height 7
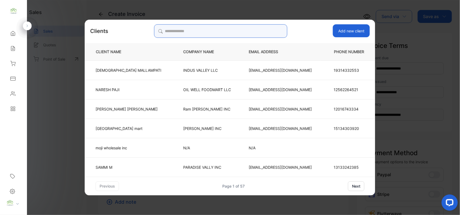
click at [237, 26] on input "search" at bounding box center [220, 30] width 133 height 13
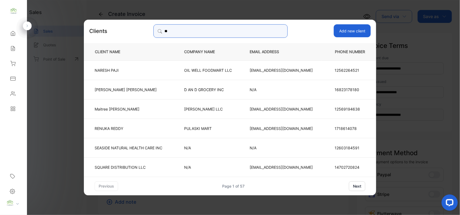
type input "*"
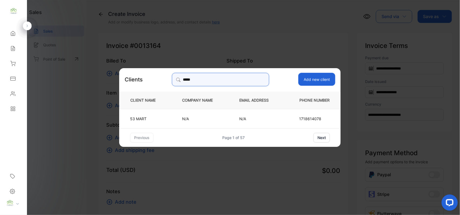
type input "*****"
click at [226, 115] on td "N/A" at bounding box center [202, 118] width 57 height 19
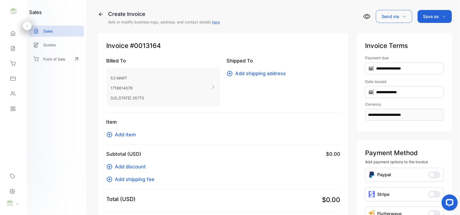
click at [114, 134] on button "Add item" at bounding box center [122, 134] width 33 height 7
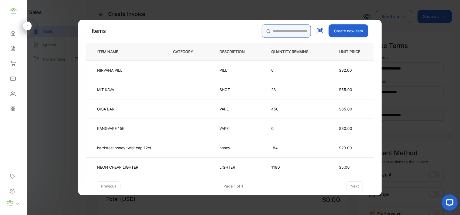
click at [266, 29] on input "search" at bounding box center [286, 30] width 49 height 13
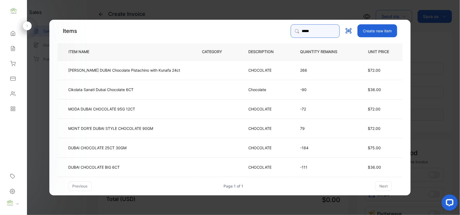
type input "*****"
drag, startPoint x: 132, startPoint y: 165, endPoint x: 137, endPoint y: 167, distance: 5.4
click at [137, 167] on td "DUBAI CHOCOLATE BIG 6CT" at bounding box center [125, 166] width 136 height 19
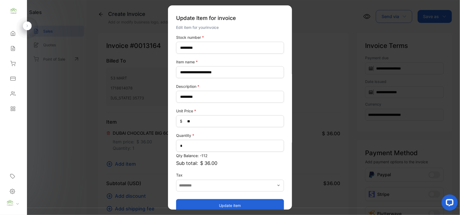
drag, startPoint x: 220, startPoint y: 204, endPoint x: 151, endPoint y: 169, distance: 77.2
click at [220, 203] on button "Update item" at bounding box center [230, 205] width 108 height 13
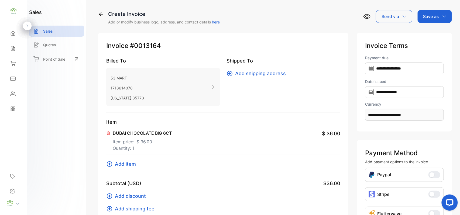
click at [135, 164] on span "Add item" at bounding box center [125, 164] width 21 height 7
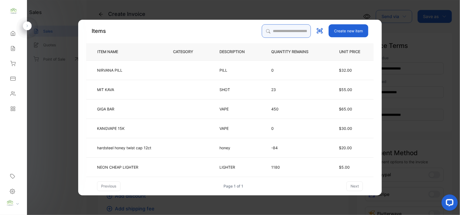
click at [272, 31] on input "search" at bounding box center [286, 30] width 49 height 13
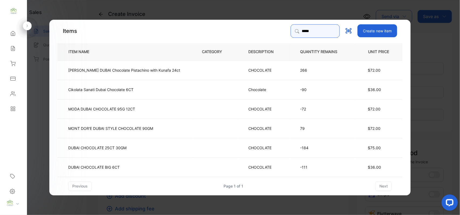
type input "*****"
click at [156, 147] on td "DUBAI CHOCOLATE 25CT 30GM" at bounding box center [125, 147] width 136 height 19
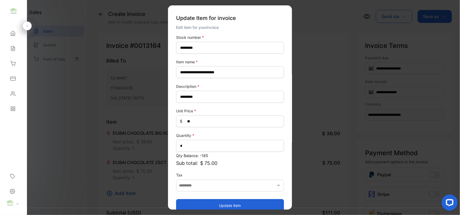
click at [252, 201] on button "Update item" at bounding box center [230, 205] width 108 height 13
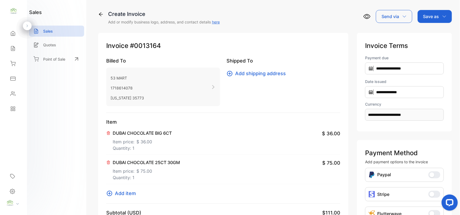
click at [127, 192] on span "Add item" at bounding box center [125, 193] width 21 height 7
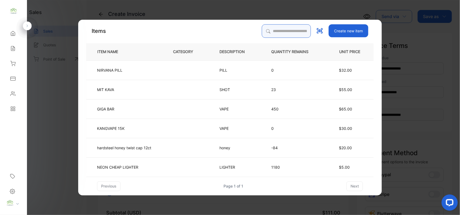
click at [286, 25] on input "search" at bounding box center [286, 30] width 49 height 13
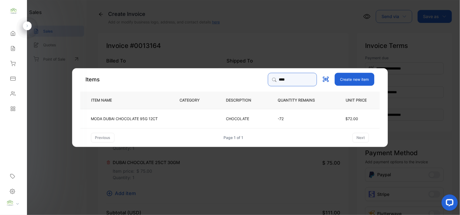
type input "****"
click at [169, 120] on td "MODA DUBAI CHOCOLATE 95G 12CT" at bounding box center [125, 118] width 91 height 19
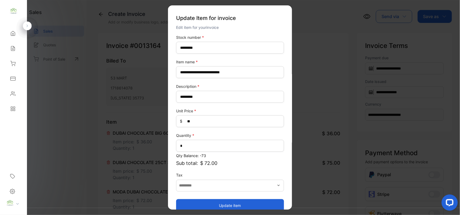
drag, startPoint x: 251, startPoint y: 199, endPoint x: 160, endPoint y: 175, distance: 93.9
click at [251, 199] on button "Update item" at bounding box center [230, 205] width 108 height 13
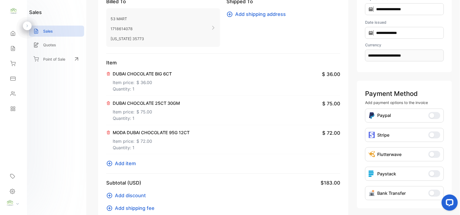
scroll to position [84, 0]
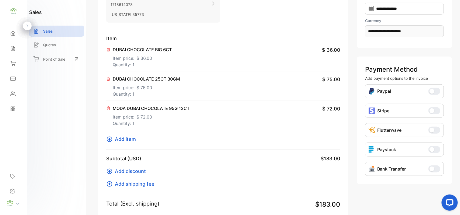
click at [124, 140] on span "Add item" at bounding box center [125, 139] width 21 height 7
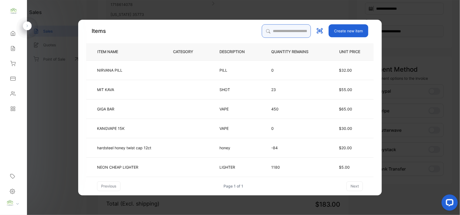
click at [269, 29] on input "search" at bounding box center [286, 30] width 49 height 13
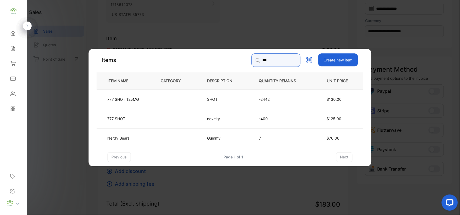
type input "***"
click at [209, 98] on p "SHOT" at bounding box center [215, 99] width 14 height 6
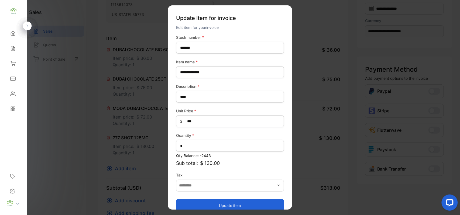
click at [240, 203] on button "Update item" at bounding box center [230, 205] width 108 height 13
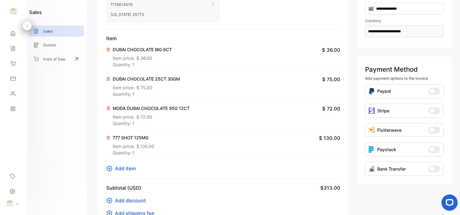
scroll to position [0, 0]
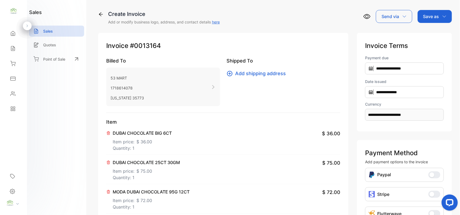
drag, startPoint x: 435, startPoint y: 11, endPoint x: 434, endPoint y: 16, distance: 5.6
click at [434, 16] on div "Save as" at bounding box center [435, 16] width 34 height 13
click at [434, 35] on div "Invoice" at bounding box center [433, 34] width 31 height 11
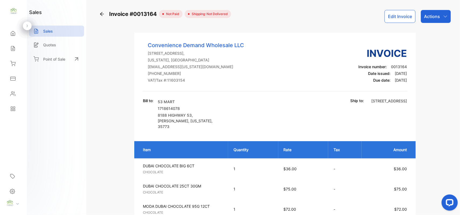
click at [427, 13] on div "Actions" at bounding box center [436, 16] width 30 height 13
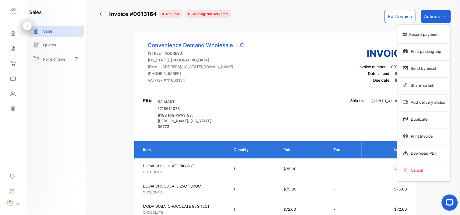
click at [436, 138] on div "Print Invoice" at bounding box center [424, 136] width 53 height 11
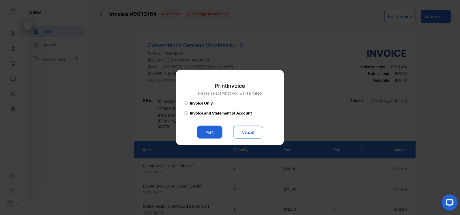
drag, startPoint x: 211, startPoint y: 131, endPoint x: 215, endPoint y: 131, distance: 4.4
click at [211, 131] on button "Print" at bounding box center [209, 132] width 25 height 13
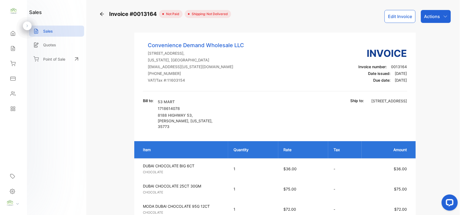
click at [440, 19] on div "Actions" at bounding box center [436, 16] width 30 height 13
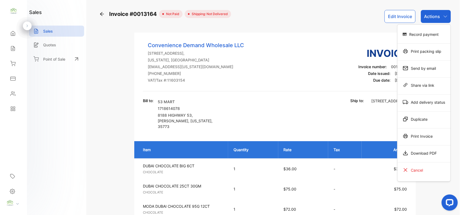
click at [418, 35] on div "Record payment" at bounding box center [424, 34] width 53 height 11
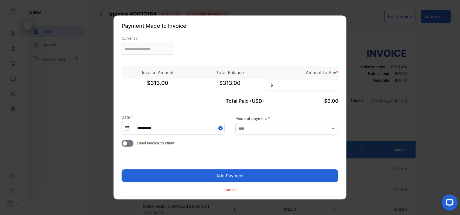
type input "**********"
click at [299, 83] on input at bounding box center [302, 85] width 72 height 12
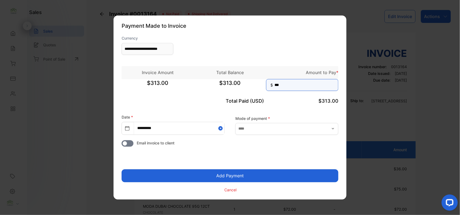
type input "***"
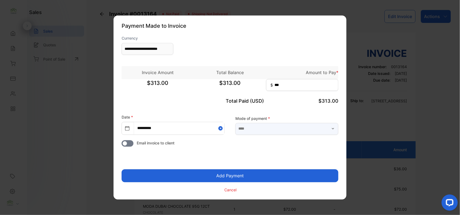
drag, startPoint x: 290, startPoint y: 128, endPoint x: 287, endPoint y: 130, distance: 3.6
click at [290, 129] on input "text" at bounding box center [287, 129] width 103 height 12
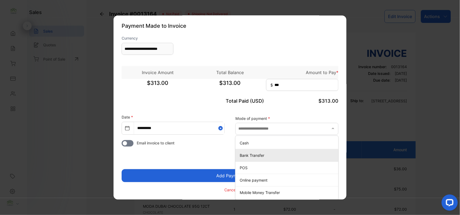
click at [247, 157] on p "Bank Transfer" at bounding box center [288, 156] width 97 height 6
type input "**********"
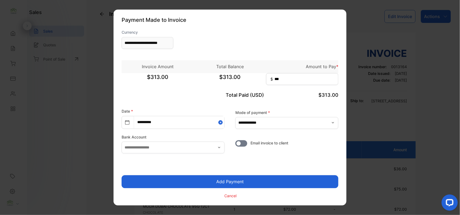
click at [214, 181] on button "Add Payment" at bounding box center [230, 182] width 217 height 13
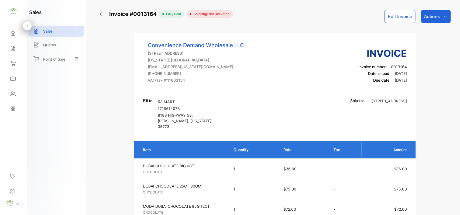
drag, startPoint x: 434, startPoint y: 14, endPoint x: 432, endPoint y: 21, distance: 7.4
click at [434, 14] on p "Actions" at bounding box center [432, 16] width 16 height 6
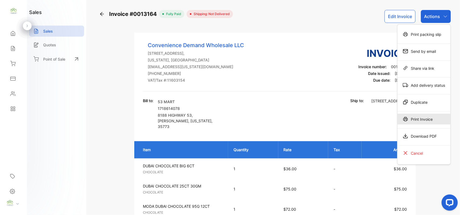
click at [426, 120] on div "Print Invoice" at bounding box center [424, 119] width 53 height 11
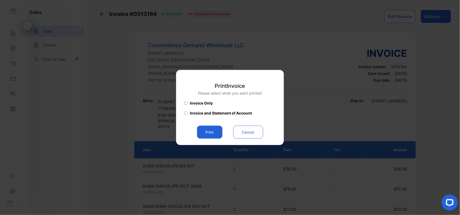
click at [207, 132] on button "Print" at bounding box center [209, 132] width 25 height 13
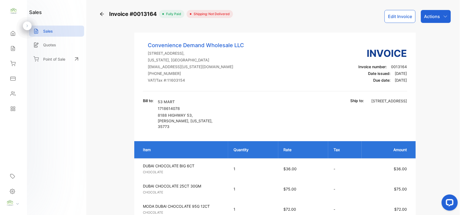
click at [13, 51] on icon at bounding box center [13, 48] width 4 height 5
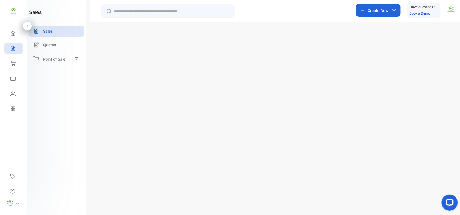
click at [423, 40] on p "Create New" at bounding box center [427, 38] width 24 height 6
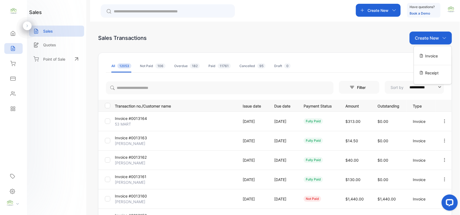
click at [422, 53] on div "Invoice" at bounding box center [433, 55] width 38 height 11
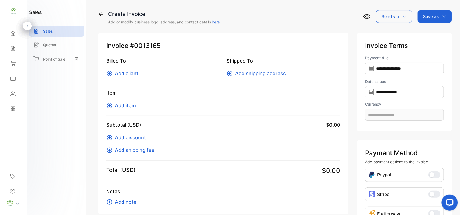
type input "**********"
click at [120, 73] on span "Add client" at bounding box center [126, 73] width 23 height 7
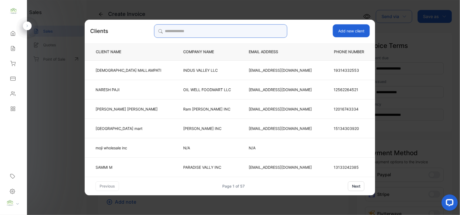
click at [254, 28] on input "search" at bounding box center [220, 30] width 133 height 13
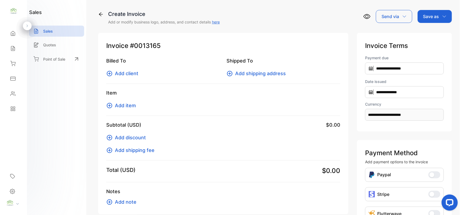
click at [19, 47] on div "Sales" at bounding box center [13, 48] width 18 height 11
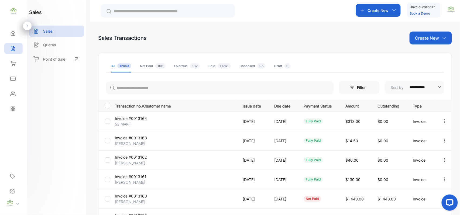
click at [426, 39] on p "Create New" at bounding box center [427, 38] width 24 height 6
drag, startPoint x: 10, startPoint y: 95, endPoint x: 89, endPoint y: 97, distance: 78.8
click at [25, 100] on div "Home Home Sales Sales Inventory Inventory Expenses Expenses Contacts Contacts R…" at bounding box center [13, 71] width 27 height 91
click at [17, 94] on div "Contacts" at bounding box center [13, 94] width 18 height 11
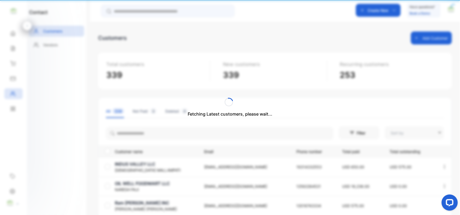
type input "**********"
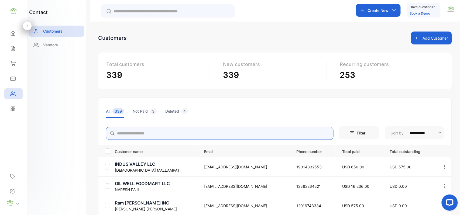
click at [174, 135] on input "search" at bounding box center [220, 133] width 228 height 13
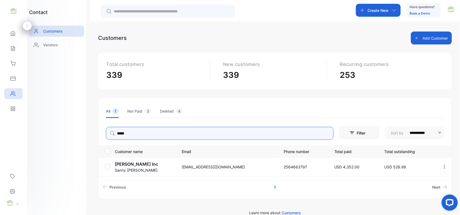
type input "*****"
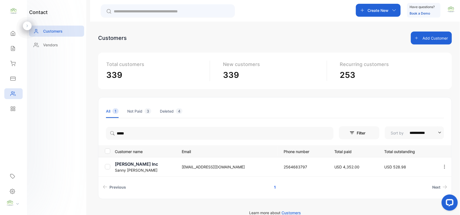
drag, startPoint x: 57, startPoint y: 145, endPoint x: 60, endPoint y: 146, distance: 4.1
click at [58, 145] on div "contact Customers Vendors" at bounding box center [56, 107] width 59 height 215
click at [133, 169] on p "Sanny Patel" at bounding box center [145, 171] width 60 height 6
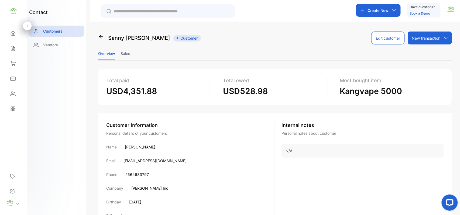
click at [126, 50] on li "Sales" at bounding box center [126, 54] width 10 height 14
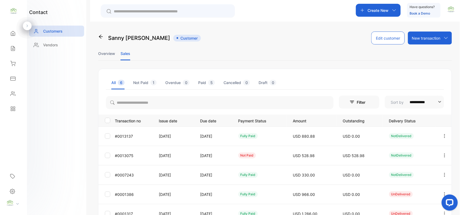
click at [443, 151] on button "button" at bounding box center [445, 155] width 5 height 13
click at [427, 186] on div "Add payment" at bounding box center [420, 187] width 61 height 11
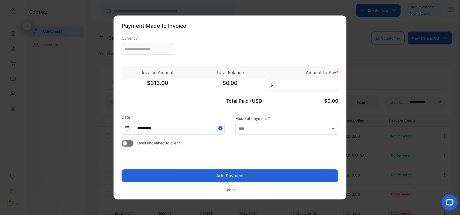
type input "**********"
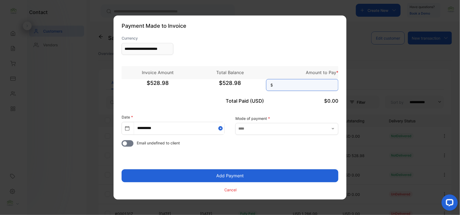
click at [303, 85] on input at bounding box center [302, 85] width 72 height 12
type input "******"
click at [122, 170] on button "Add Payment" at bounding box center [230, 176] width 217 height 13
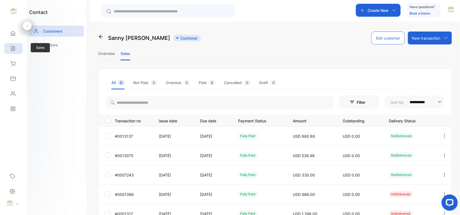
click at [16, 47] on div "Sales" at bounding box center [13, 48] width 18 height 11
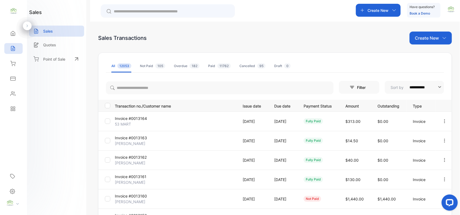
click at [438, 36] on p "Create New" at bounding box center [427, 38] width 24 height 6
click at [426, 55] on span "Invoice" at bounding box center [432, 56] width 13 height 6
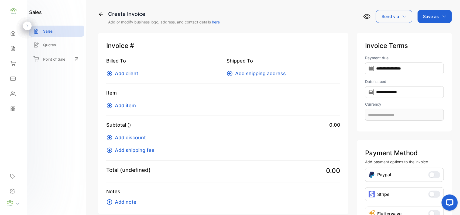
type input "**********"
click at [128, 70] on span "Add client" at bounding box center [126, 73] width 23 height 7
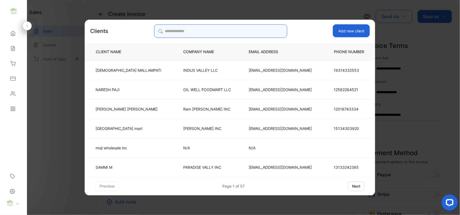
click at [230, 30] on input "search" at bounding box center [220, 30] width 133 height 13
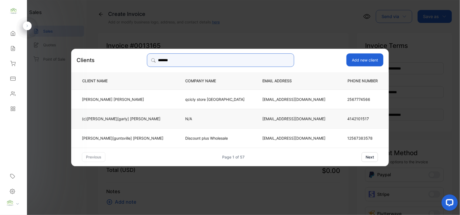
type input "*******"
drag, startPoint x: 138, startPoint y: 118, endPoint x: 141, endPoint y: 119, distance: 3.1
click at [141, 119] on p "(c)[PERSON_NAME][garly] [PERSON_NAME]" at bounding box center [122, 119] width 81 height 6
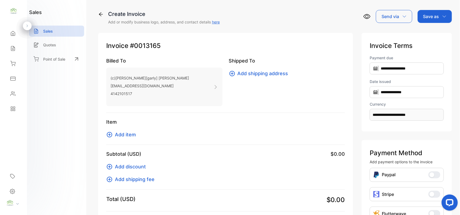
click at [121, 132] on span "Add item" at bounding box center [125, 134] width 21 height 7
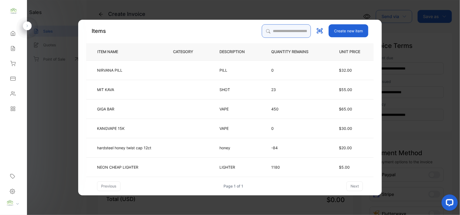
click at [277, 35] on input "search" at bounding box center [286, 30] width 49 height 13
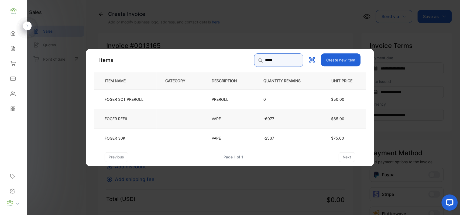
type input "*****"
click at [145, 117] on td "FOGER REFIL" at bounding box center [125, 118] width 63 height 19
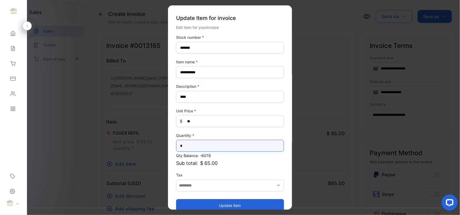
click at [200, 150] on input "*" at bounding box center [230, 146] width 108 height 12
type input "*"
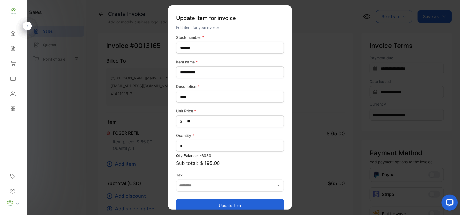
click at [204, 208] on button "Update item" at bounding box center [230, 205] width 108 height 13
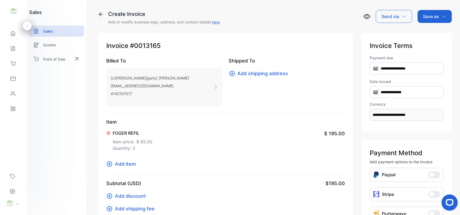
click at [441, 20] on div "Save as" at bounding box center [435, 16] width 34 height 13
click at [434, 37] on div "Invoice" at bounding box center [433, 34] width 31 height 11
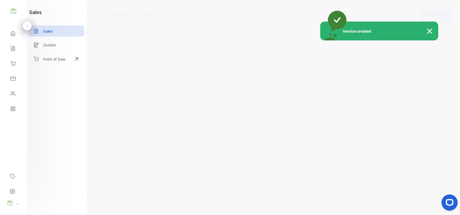
click at [432, 21] on div "Invoice created" at bounding box center [230, 107] width 460 height 215
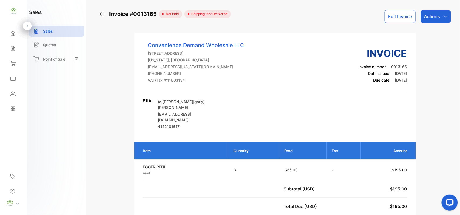
click at [434, 20] on div "Actions" at bounding box center [436, 16] width 30 height 13
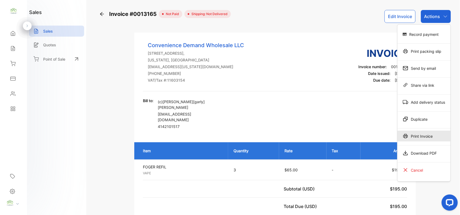
click at [414, 134] on div "Print Invoice" at bounding box center [424, 136] width 53 height 11
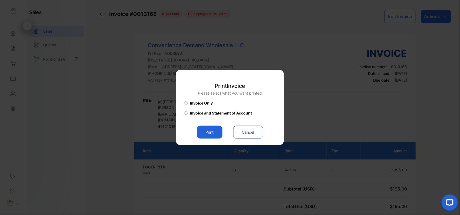
click at [215, 130] on button "Print" at bounding box center [209, 132] width 25 height 13
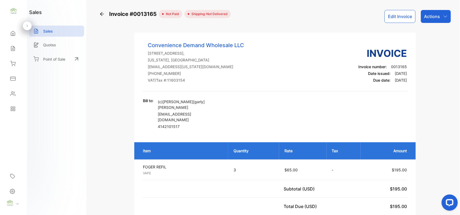
click at [432, 11] on div "Actions" at bounding box center [436, 16] width 30 height 13
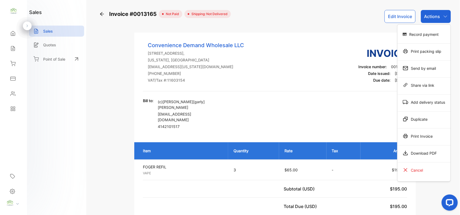
click at [433, 34] on div "Record payment" at bounding box center [424, 34] width 53 height 11
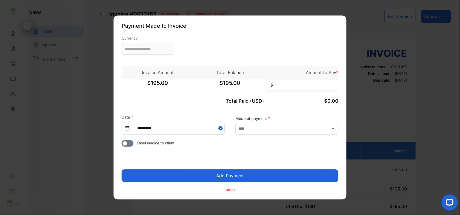
type input "**********"
click at [296, 82] on input at bounding box center [302, 85] width 72 height 12
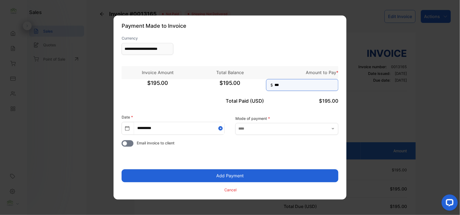
type input "***"
click at [122, 170] on button "Add Payment" at bounding box center [230, 176] width 217 height 13
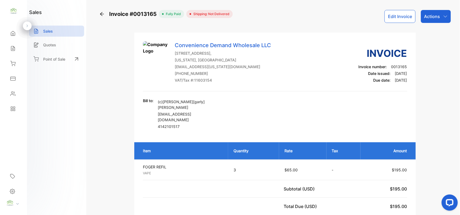
click at [438, 18] on p "Actions" at bounding box center [432, 16] width 16 height 6
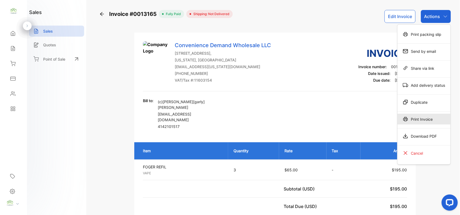
click at [421, 122] on div "Print Invoice" at bounding box center [424, 119] width 53 height 11
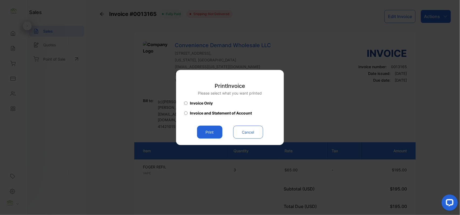
click at [203, 134] on button "Print" at bounding box center [209, 132] width 25 height 13
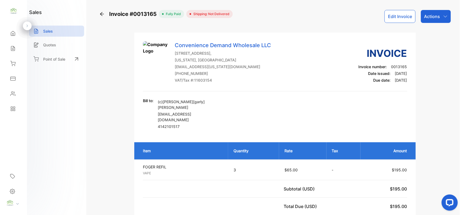
click at [13, 53] on div "Sales" at bounding box center [13, 48] width 18 height 11
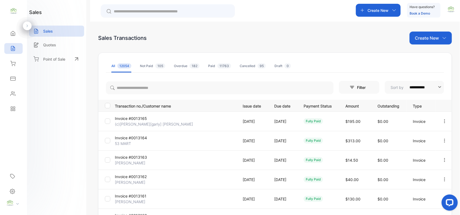
click at [420, 35] on p "Create New" at bounding box center [427, 38] width 24 height 6
click at [436, 52] on div "Invoice" at bounding box center [433, 55] width 38 height 11
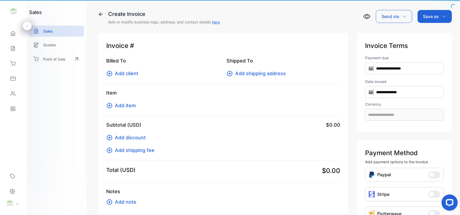
type input "**********"
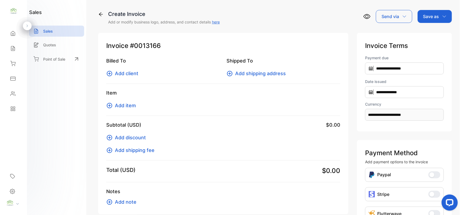
click at [123, 72] on span "Add client" at bounding box center [126, 73] width 23 height 7
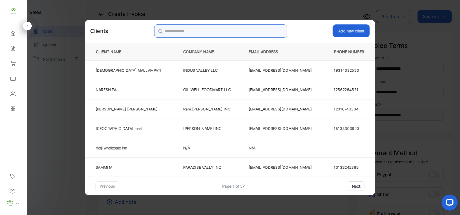
click at [211, 28] on input "search" at bounding box center [220, 30] width 133 height 13
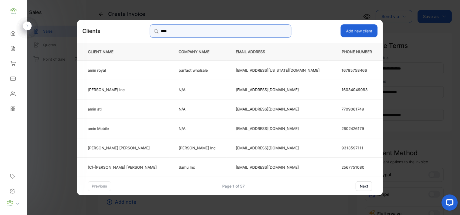
type input "****"
click at [133, 127] on p "amin Mobile" at bounding box center [122, 128] width 69 height 6
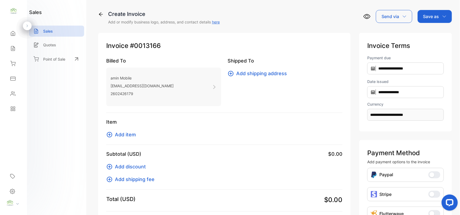
click at [126, 132] on span "Add item" at bounding box center [125, 134] width 21 height 7
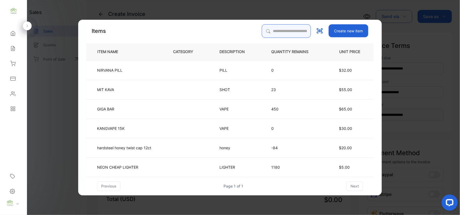
click at [274, 31] on input "search" at bounding box center [286, 30] width 49 height 13
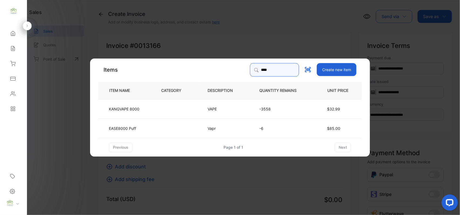
type input "****"
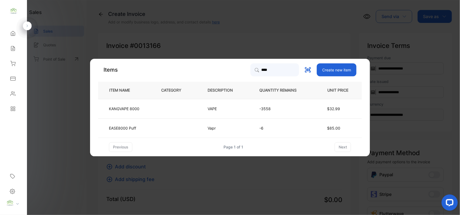
click at [205, 108] on td "VAPE" at bounding box center [225, 108] width 52 height 19
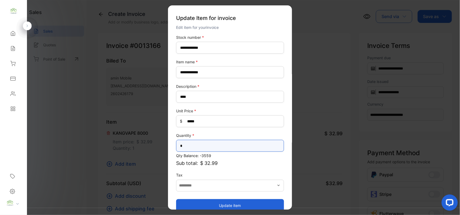
click at [197, 140] on input "*" at bounding box center [230, 146] width 108 height 12
type input "*"
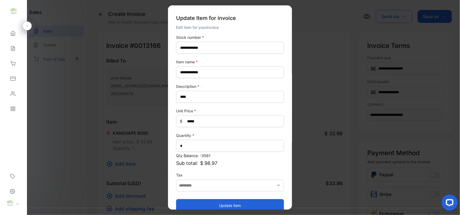
drag, startPoint x: 195, startPoint y: 202, endPoint x: 192, endPoint y: 201, distance: 2.9
click at [195, 202] on button "Update item" at bounding box center [230, 205] width 108 height 13
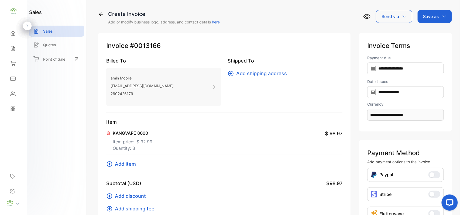
click at [124, 162] on span "Add item" at bounding box center [125, 164] width 21 height 7
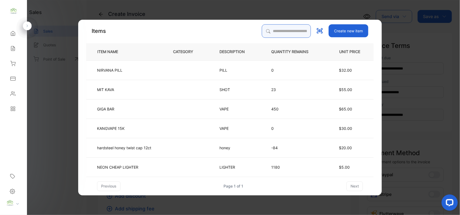
click at [285, 29] on input "search" at bounding box center [286, 30] width 49 height 13
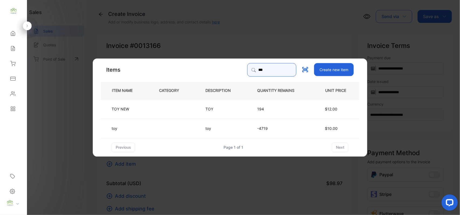
type input "***"
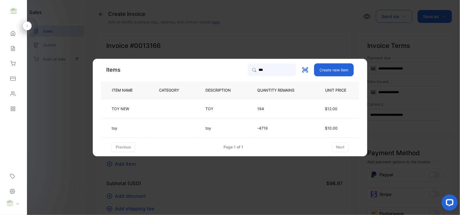
click at [203, 128] on td "toy" at bounding box center [223, 127] width 52 height 19
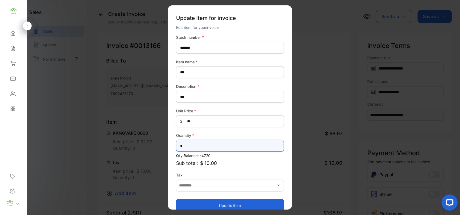
click at [220, 140] on input "*" at bounding box center [230, 146] width 108 height 12
type input "**"
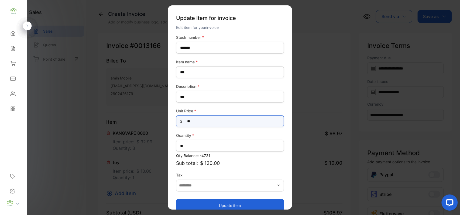
click at [229, 126] on Price-inputprice "**" at bounding box center [230, 121] width 108 height 12
type Price-inputprice "*"
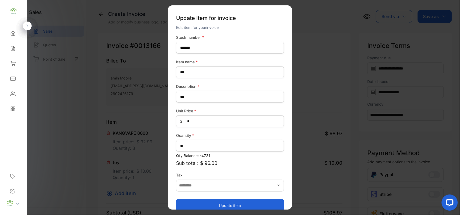
click at [236, 203] on button "Update item" at bounding box center [230, 205] width 108 height 13
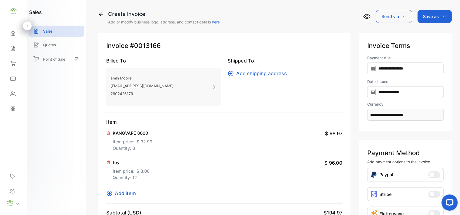
drag, startPoint x: 145, startPoint y: 149, endPoint x: 148, endPoint y: 150, distance: 3.4
click at [148, 150] on p "Quantity: 3" at bounding box center [133, 148] width 40 height 6
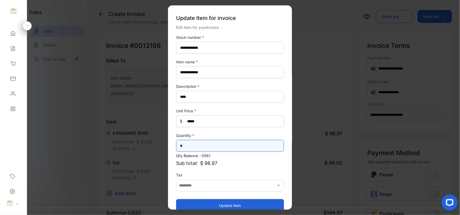
click at [213, 147] on input "*" at bounding box center [230, 146] width 108 height 12
type input "*"
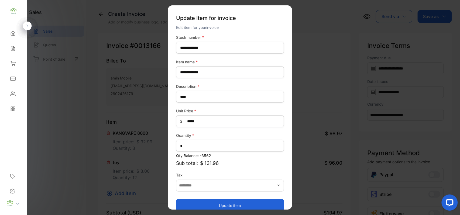
click at [206, 201] on button "Update item" at bounding box center [230, 205] width 108 height 13
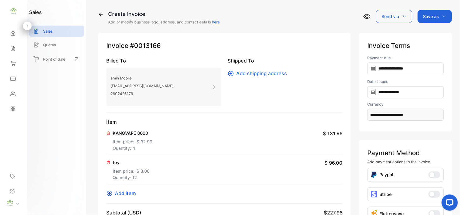
click at [128, 193] on span "Add item" at bounding box center [125, 193] width 21 height 7
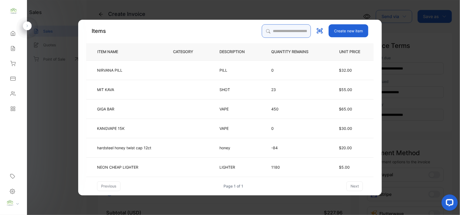
click at [265, 31] on input "search" at bounding box center [286, 30] width 49 height 13
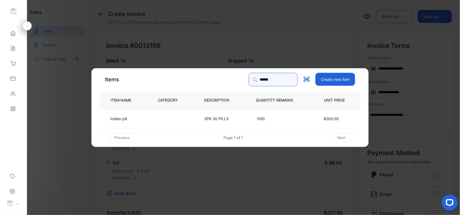
type input "******"
click at [165, 121] on td at bounding box center [172, 118] width 46 height 19
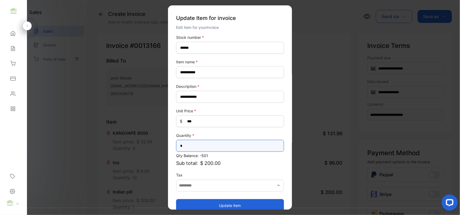
click at [239, 149] on input "*" at bounding box center [230, 146] width 108 height 12
type input "*"
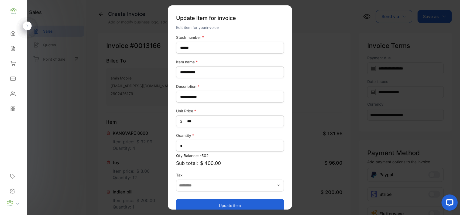
click at [235, 204] on button "Update item" at bounding box center [230, 205] width 108 height 13
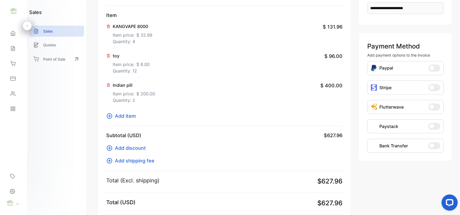
scroll to position [168, 0]
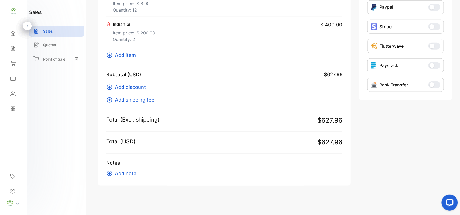
click at [129, 56] on span "Add item" at bounding box center [125, 55] width 21 height 7
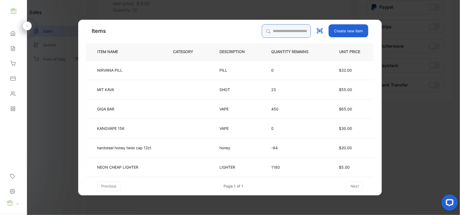
click at [277, 25] on input "search" at bounding box center [286, 30] width 49 height 13
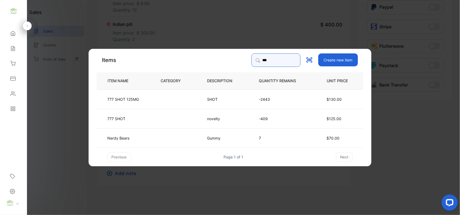
type input "***"
click at [171, 101] on td at bounding box center [175, 98] width 46 height 19
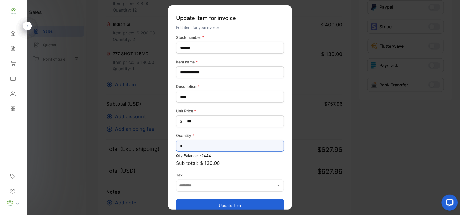
click at [200, 141] on input "*" at bounding box center [230, 146] width 108 height 12
type input "*"
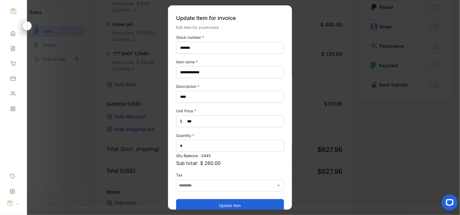
drag, startPoint x: 202, startPoint y: 205, endPoint x: 144, endPoint y: 173, distance: 66.5
click at [202, 206] on button "Update item" at bounding box center [230, 205] width 108 height 13
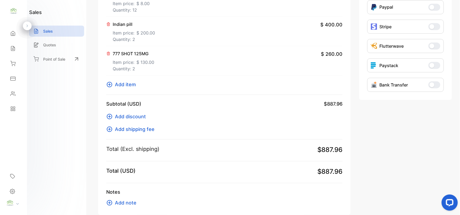
click at [127, 84] on span "Add item" at bounding box center [125, 84] width 21 height 7
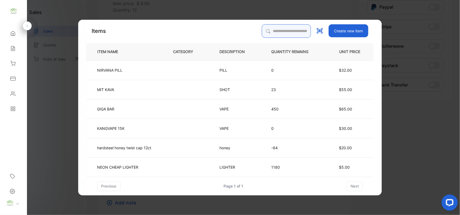
click at [266, 26] on input "search" at bounding box center [286, 30] width 49 height 13
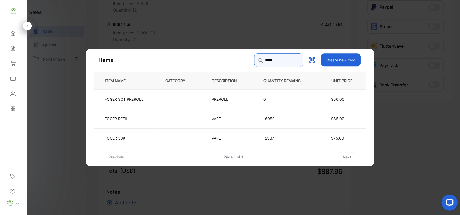
type input "*****"
click at [146, 110] on td "FOGER REFIL" at bounding box center [125, 118] width 63 height 19
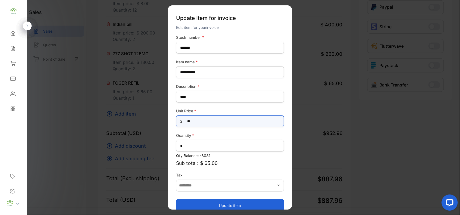
click at [208, 125] on Price-inputprice "**" at bounding box center [230, 121] width 108 height 12
type Price-inputprice "*"
type Price-inputprice "**"
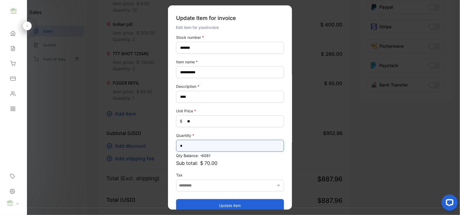
click at [198, 142] on input "*" at bounding box center [230, 146] width 108 height 12
type input "**"
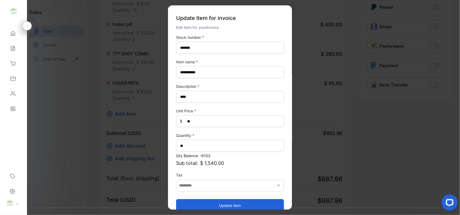
click at [213, 202] on button "Update item" at bounding box center [230, 205] width 108 height 13
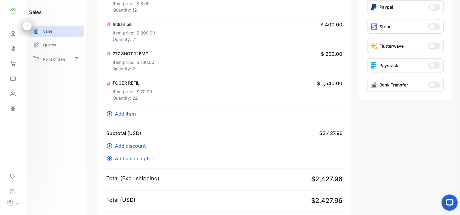
scroll to position [0, 0]
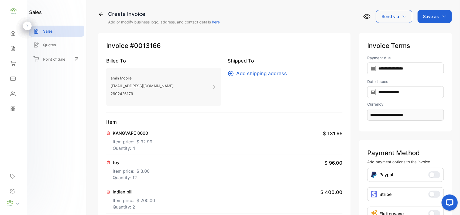
click at [443, 14] on icon "button" at bounding box center [445, 16] width 4 height 4
click at [435, 34] on div "Invoice" at bounding box center [433, 34] width 31 height 11
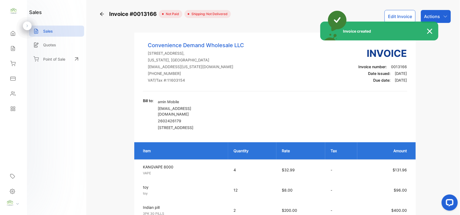
click at [437, 13] on div "Invoice created" at bounding box center [230, 107] width 460 height 215
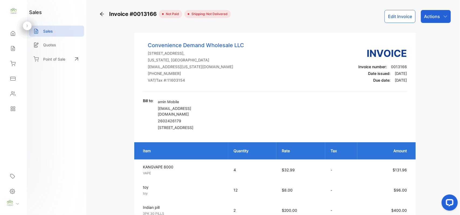
click at [437, 14] on p "Actions" at bounding box center [432, 16] width 16 height 6
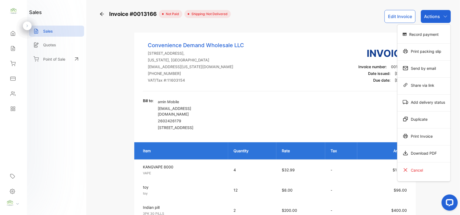
click at [417, 135] on div "Print Invoice" at bounding box center [424, 136] width 53 height 11
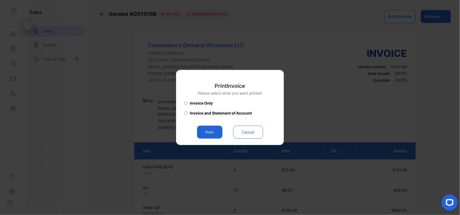
click at [221, 134] on button "Print" at bounding box center [209, 132] width 25 height 13
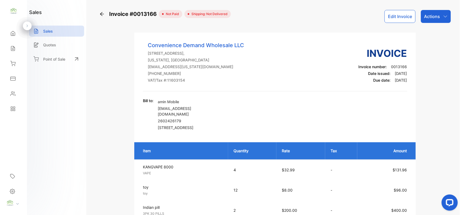
click at [446, 20] on div "Actions" at bounding box center [436, 16] width 30 height 13
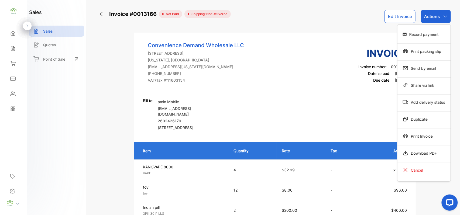
click at [444, 139] on div "Print Invoice" at bounding box center [424, 136] width 53 height 11
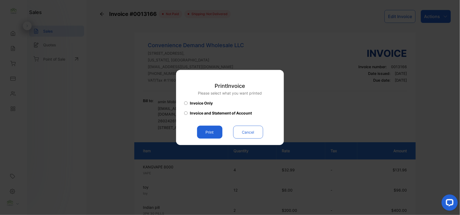
click at [218, 132] on button "Print" at bounding box center [209, 132] width 25 height 13
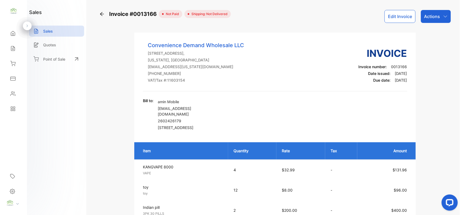
click at [396, 11] on button "Edit Invoice" at bounding box center [400, 16] width 31 height 13
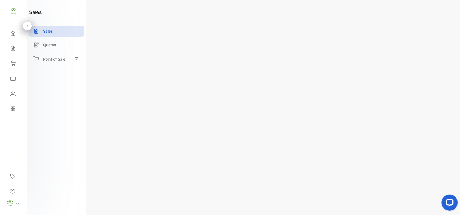
type input "**********"
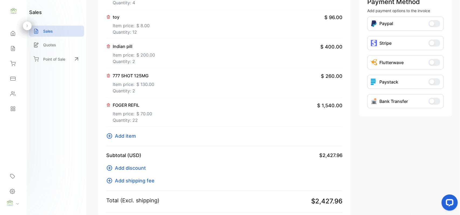
scroll to position [168, 0]
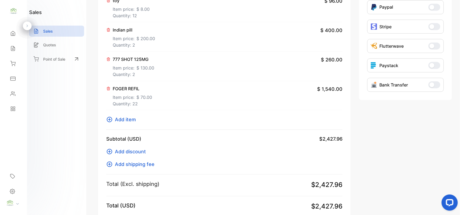
click at [128, 120] on span "Add item" at bounding box center [125, 119] width 21 height 7
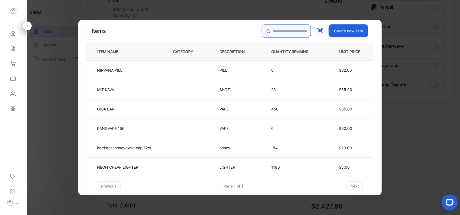
click at [280, 30] on input "search" at bounding box center [286, 30] width 49 height 13
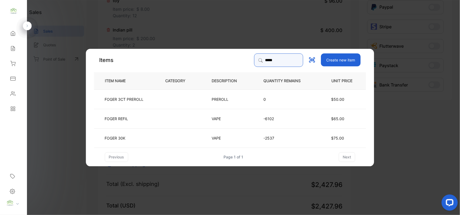
type input "*****"
drag, startPoint x: 186, startPoint y: 140, endPoint x: 190, endPoint y: 140, distance: 4.1
click at [190, 140] on td at bounding box center [180, 137] width 46 height 19
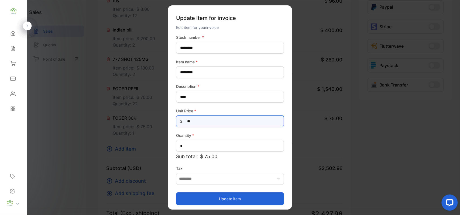
click at [236, 124] on Price-inputprice "**" at bounding box center [230, 121] width 108 height 12
type Price-inputprice "*"
type Price-inputprice "**"
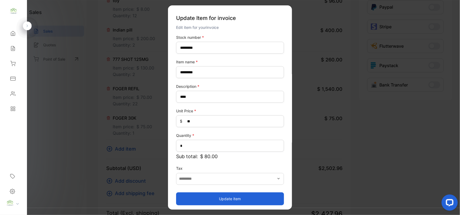
drag, startPoint x: 236, startPoint y: 139, endPoint x: 235, endPoint y: 144, distance: 4.6
click at [235, 144] on div "Quantity * *" at bounding box center [230, 142] width 108 height 19
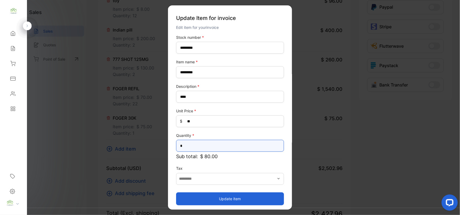
click at [235, 144] on input "*" at bounding box center [230, 146] width 108 height 12
type input "*"
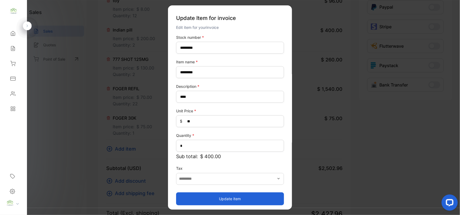
click at [206, 195] on button "Update item" at bounding box center [230, 198] width 108 height 13
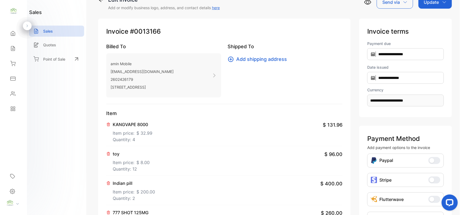
scroll to position [0, 0]
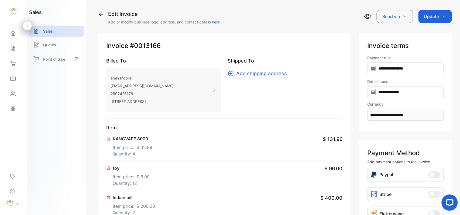
drag, startPoint x: 432, startPoint y: 16, endPoint x: 433, endPoint y: 22, distance: 5.8
click at [432, 16] on p "Update" at bounding box center [431, 16] width 15 height 6
click at [431, 32] on div "Invoice" at bounding box center [436, 34] width 31 height 11
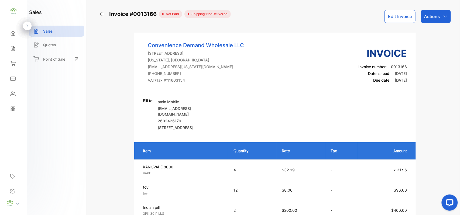
click at [9, 47] on div "Sales" at bounding box center [12, 48] width 7 height 5
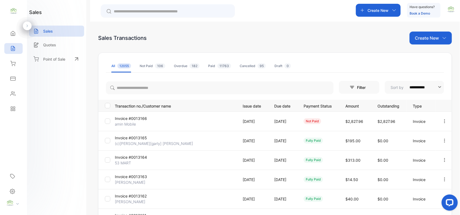
click at [435, 40] on p "Create New" at bounding box center [427, 38] width 24 height 6
click at [427, 56] on span "Invoice" at bounding box center [432, 56] width 13 height 6
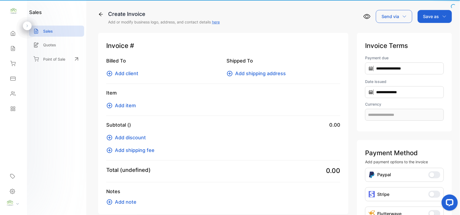
type input "**********"
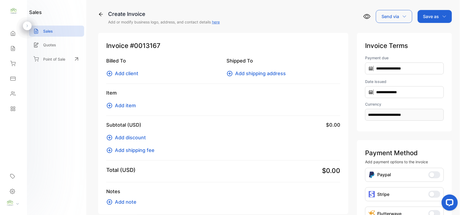
click at [131, 70] on span "Add client" at bounding box center [126, 73] width 23 height 7
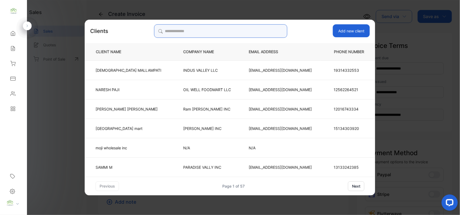
click at [255, 31] on input "search" at bounding box center [220, 30] width 133 height 13
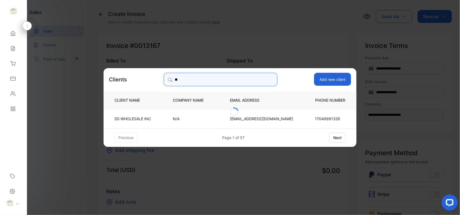
type input "*"
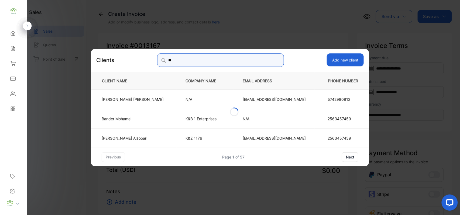
type input "*"
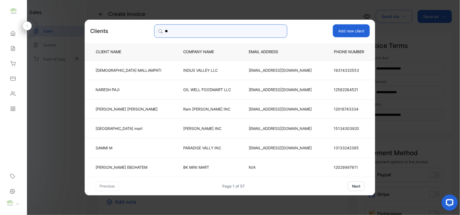
type input "*"
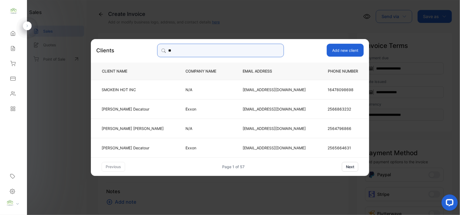
type input "*"
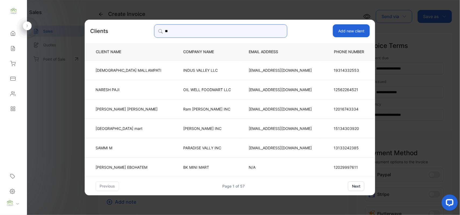
type input "*"
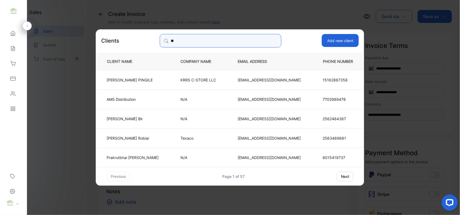
type input "*"
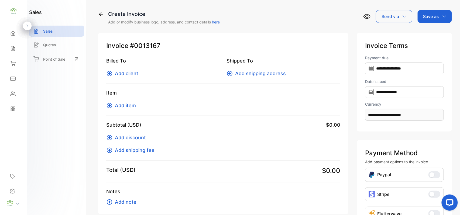
click at [100, 12] on icon at bounding box center [100, 14] width 5 height 5
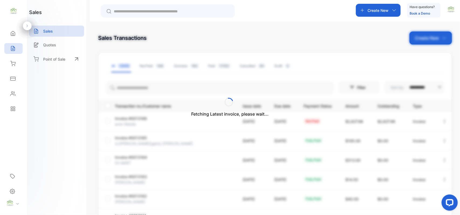
click at [421, 36] on div "Fetching Latest invoice, please wait..." at bounding box center [230, 107] width 460 height 215
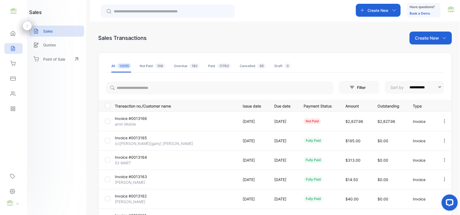
click at [422, 42] on div "Create New" at bounding box center [431, 38] width 42 height 13
click at [431, 55] on span "Invoice" at bounding box center [432, 56] width 13 height 6
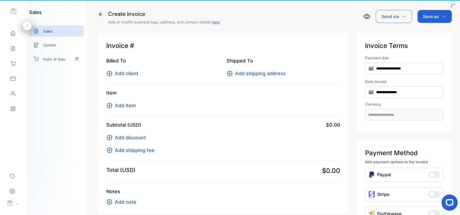
type input "**********"
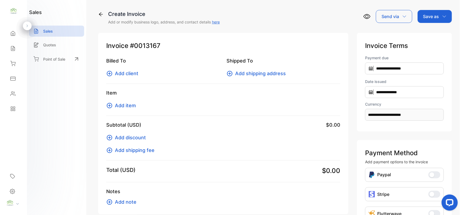
click at [118, 104] on span "Add item" at bounding box center [125, 105] width 21 height 7
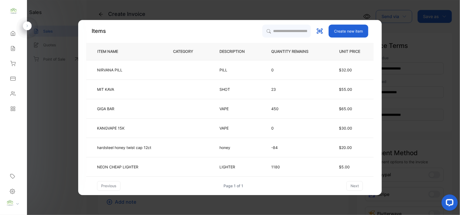
click at [151, 111] on td "GIGA BAR" at bounding box center [125, 108] width 78 height 19
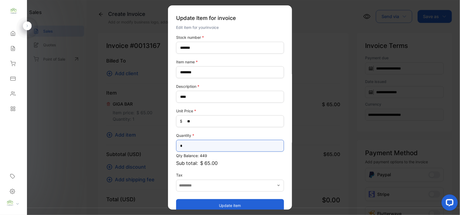
drag, startPoint x: 194, startPoint y: 147, endPoint x: 86, endPoint y: 160, distance: 109.0
type input "****"
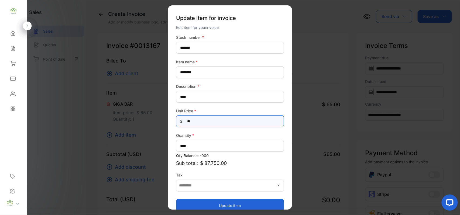
drag, startPoint x: 228, startPoint y: 117, endPoint x: 49, endPoint y: 137, distance: 180.3
type Price-inputprice "*****"
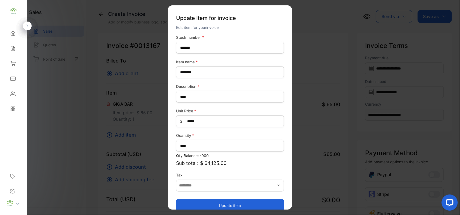
click at [185, 203] on button "Update item" at bounding box center [230, 205] width 108 height 13
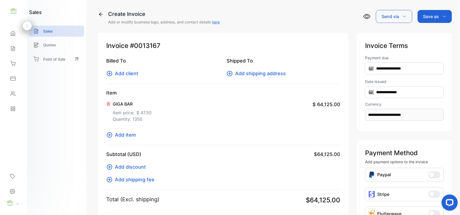
click at [129, 76] on span "Add client" at bounding box center [126, 73] width 23 height 7
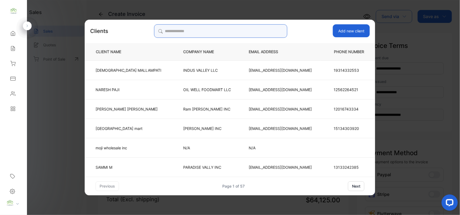
click at [196, 36] on input "search" at bounding box center [220, 30] width 133 height 13
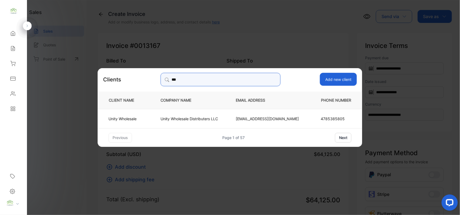
type input "***"
click at [168, 117] on p "Unity Wholesale Distributers LLC" at bounding box center [189, 119] width 57 height 6
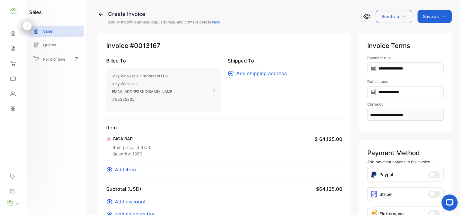
click at [431, 15] on p "Save as" at bounding box center [431, 16] width 16 height 6
click at [425, 32] on div "Invoice" at bounding box center [433, 34] width 31 height 11
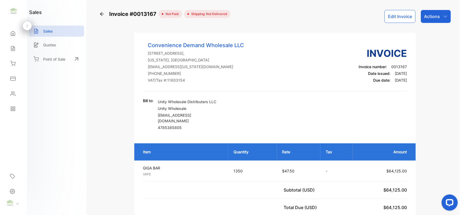
click at [11, 47] on icon at bounding box center [13, 48] width 4 height 5
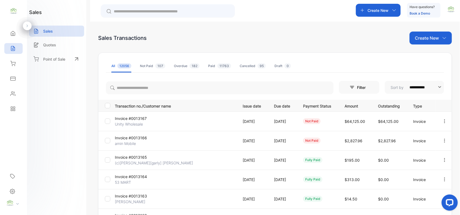
click at [420, 39] on p "Create New" at bounding box center [427, 38] width 24 height 6
click at [430, 56] on span "Invoice" at bounding box center [432, 56] width 13 height 6
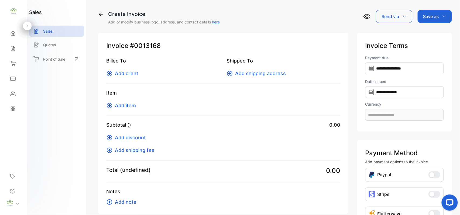
type input "**********"
click at [122, 74] on span "Add client" at bounding box center [126, 73] width 23 height 7
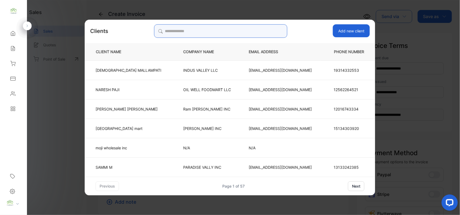
click at [217, 29] on input "search" at bounding box center [220, 30] width 133 height 13
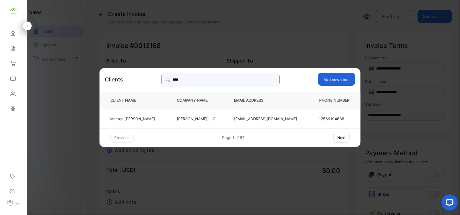
type input "****"
click at [167, 117] on td "Maitree Patel" at bounding box center [134, 118] width 69 height 19
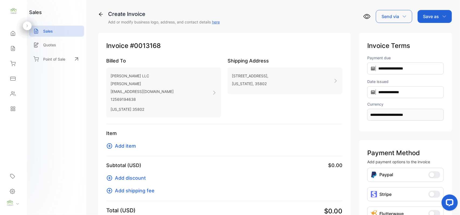
click at [123, 145] on span "Add item" at bounding box center [125, 145] width 21 height 7
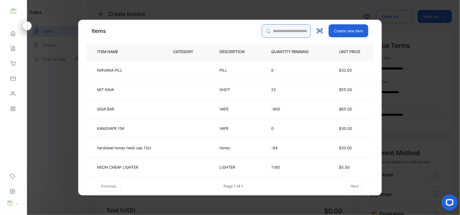
click at [290, 28] on input "search" at bounding box center [286, 30] width 49 height 13
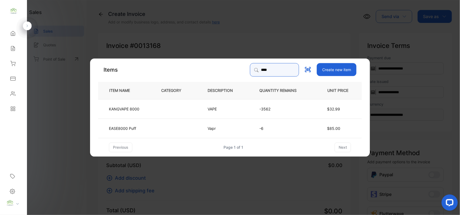
type input "****"
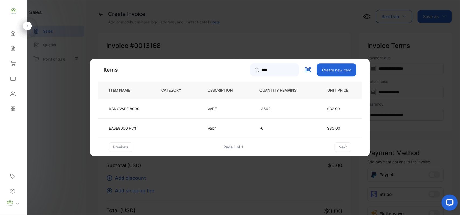
click at [230, 111] on td "VAPE" at bounding box center [225, 108] width 52 height 19
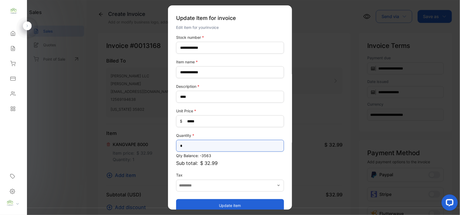
click at [210, 145] on input "*" at bounding box center [230, 146] width 108 height 12
type input "*"
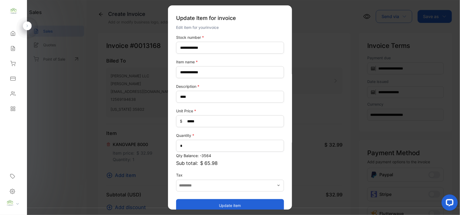
click at [198, 204] on button "Update item" at bounding box center [230, 205] width 108 height 13
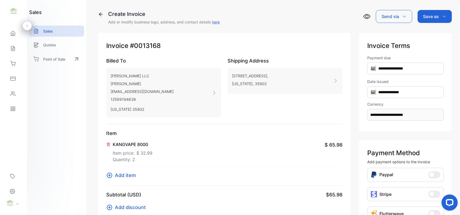
click at [438, 15] on div "Save as" at bounding box center [435, 16] width 34 height 13
click at [435, 33] on div "Invoice" at bounding box center [433, 34] width 31 height 11
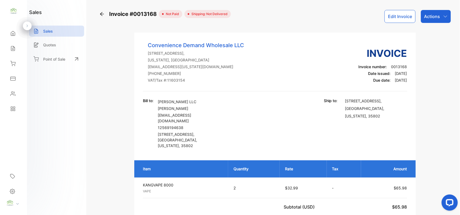
click at [12, 48] on icon at bounding box center [12, 48] width 5 height 5
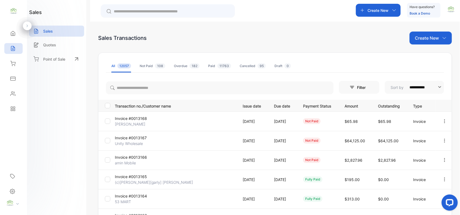
click at [136, 119] on p "Invoice #0013168" at bounding box center [135, 119] width 40 height 6
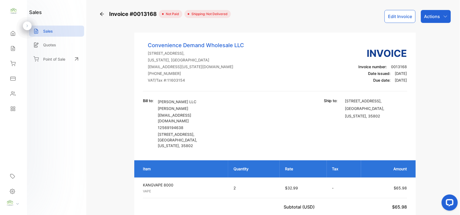
click at [437, 15] on p "Actions" at bounding box center [432, 16] width 16 height 6
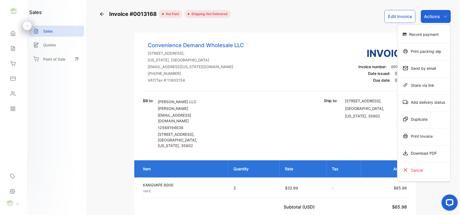
drag, startPoint x: 430, startPoint y: 48, endPoint x: 433, endPoint y: 49, distance: 2.8
click at [432, 48] on div "Print packing slip" at bounding box center [424, 51] width 53 height 11
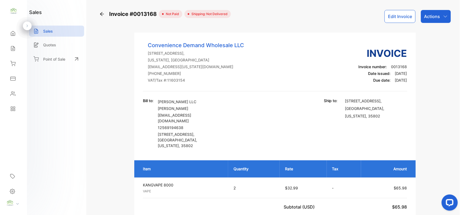
click at [11, 45] on div "Sales" at bounding box center [13, 48] width 18 height 11
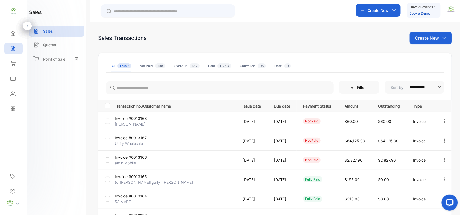
click at [424, 41] on p "Create New" at bounding box center [427, 38] width 24 height 6
click at [426, 53] on span "Invoice" at bounding box center [432, 56] width 13 height 6
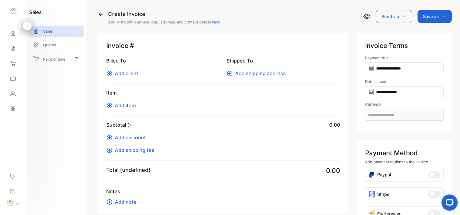
type input "**********"
click at [124, 74] on span "Add client" at bounding box center [126, 73] width 23 height 7
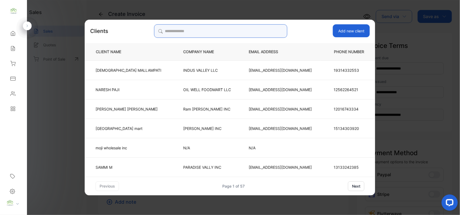
click at [240, 32] on input "search" at bounding box center [220, 30] width 133 height 13
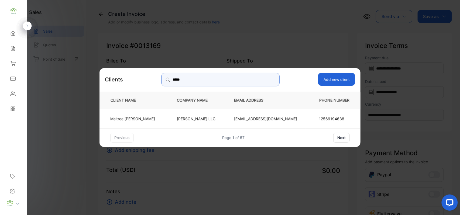
type input "*****"
click at [165, 115] on td "Maitree Patel" at bounding box center [134, 118] width 69 height 19
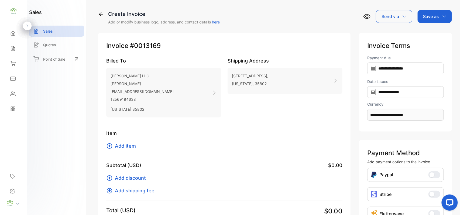
click at [135, 147] on span "Add item" at bounding box center [125, 145] width 21 height 7
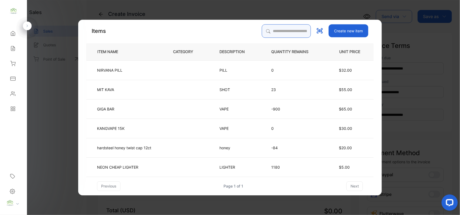
click at [266, 34] on input "search" at bounding box center [286, 30] width 49 height 13
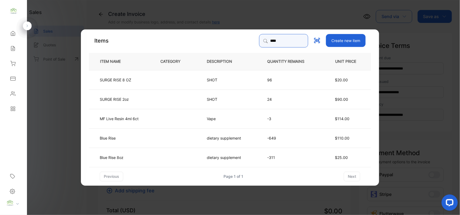
type input "****"
click at [132, 140] on td "Blue Rise" at bounding box center [120, 137] width 63 height 19
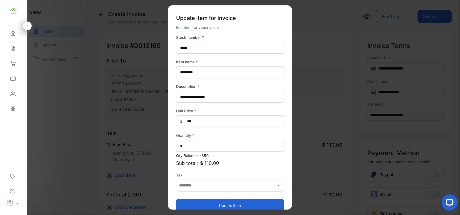
click at [212, 206] on button "Update item" at bounding box center [230, 205] width 108 height 13
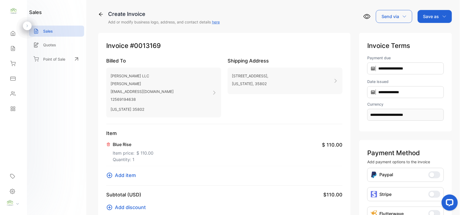
click at [433, 11] on div "Save as" at bounding box center [435, 16] width 34 height 13
click at [431, 36] on div "Invoice" at bounding box center [433, 34] width 31 height 11
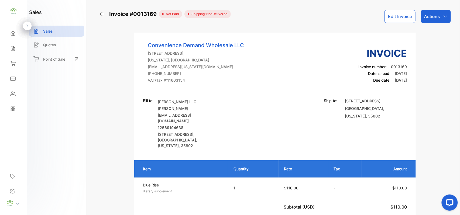
click at [400, 15] on button "Edit Invoice" at bounding box center [400, 16] width 31 height 13
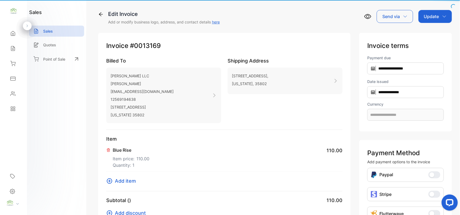
type input "**********"
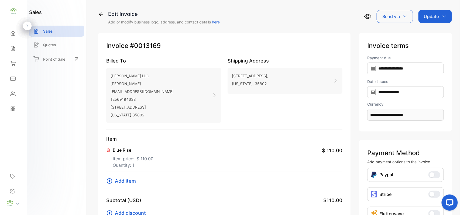
click at [161, 97] on p "12569194638" at bounding box center [142, 100] width 63 height 8
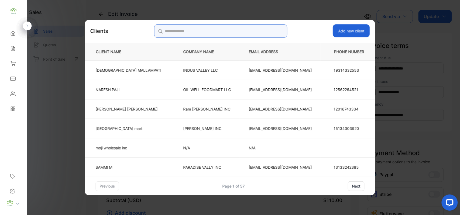
click at [243, 28] on input "search" at bounding box center [220, 30] width 133 height 13
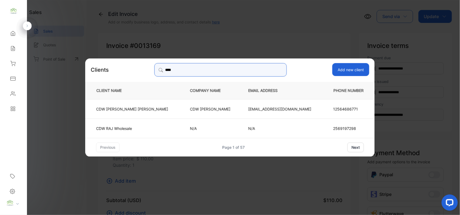
type input "***"
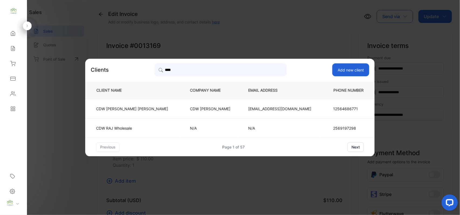
click at [148, 125] on td "CDW RAJ Wholesale" at bounding box center [134, 127] width 96 height 19
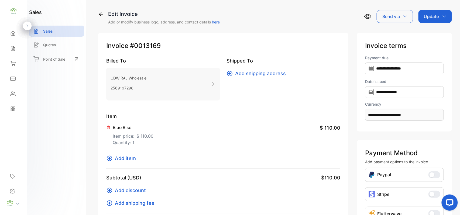
click at [434, 17] on p "Update" at bounding box center [431, 16] width 15 height 6
click at [432, 33] on div "Invoice" at bounding box center [436, 34] width 31 height 11
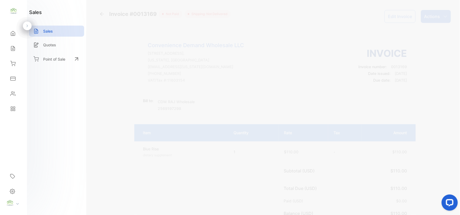
click at [441, 13] on div "Actions" at bounding box center [436, 16] width 30 height 13
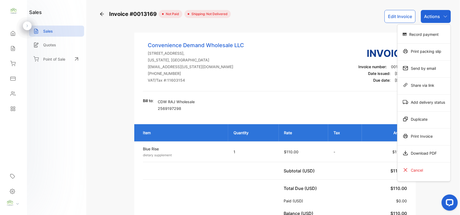
click at [427, 36] on div "Record payment" at bounding box center [424, 34] width 53 height 11
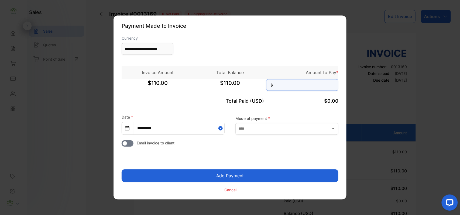
click at [318, 86] on input at bounding box center [302, 85] width 72 height 12
type input "***"
click at [122, 170] on button "Add Payment" at bounding box center [230, 176] width 217 height 13
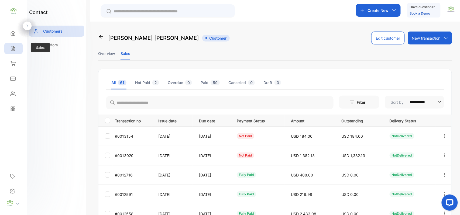
click at [5, 47] on div "Sales" at bounding box center [13, 48] width 18 height 11
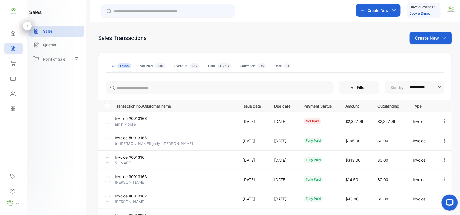
click at [134, 123] on p "amin Mobile" at bounding box center [135, 124] width 40 height 6
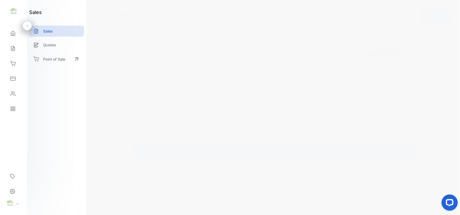
click at [427, 17] on p "Actions" at bounding box center [432, 16] width 16 height 6
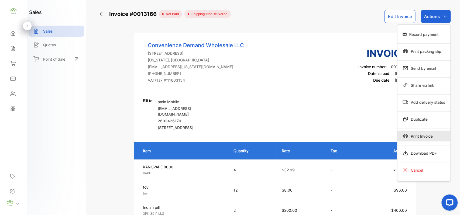
click at [416, 140] on div "Print Invoice" at bounding box center [424, 136] width 53 height 11
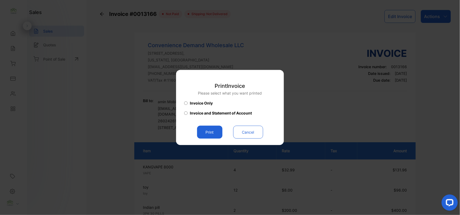
click at [211, 130] on button "Print" at bounding box center [209, 132] width 25 height 13
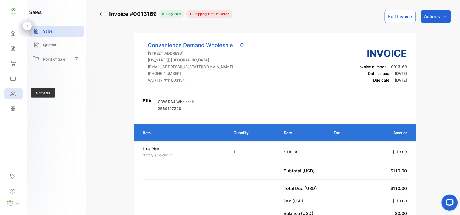
click at [15, 91] on div "Contacts" at bounding box center [13, 94] width 18 height 11
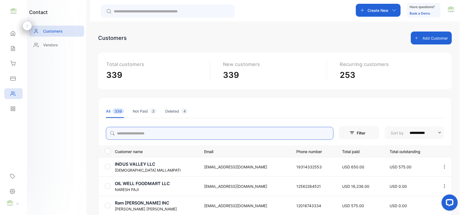
click at [184, 133] on input "search" at bounding box center [220, 133] width 228 height 13
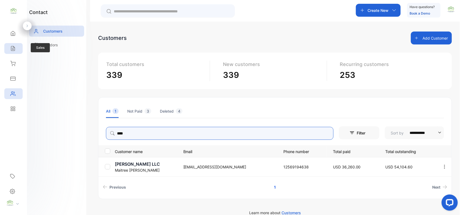
type input "****"
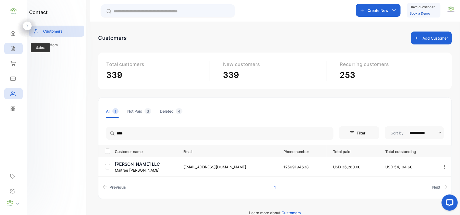
click at [10, 43] on div "Sales" at bounding box center [13, 48] width 18 height 11
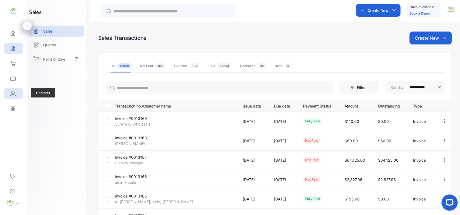
click at [16, 94] on div "Contacts" at bounding box center [13, 94] width 18 height 11
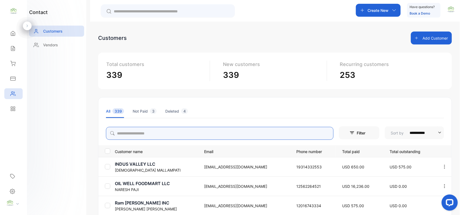
click at [167, 137] on input "search" at bounding box center [220, 133] width 228 height 13
type input "*"
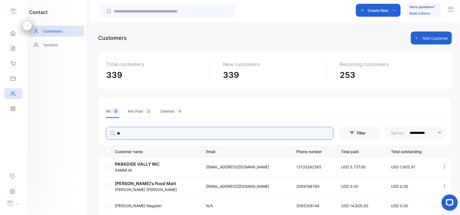
type input "*"
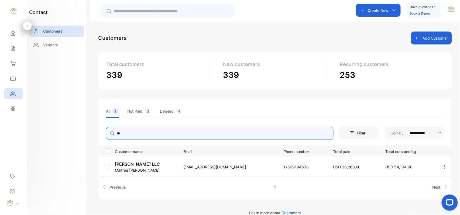
type input "*"
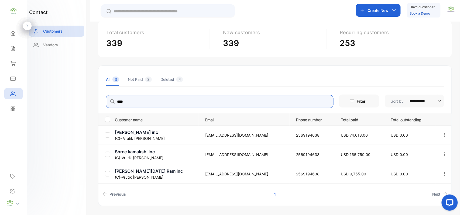
scroll to position [48, 0]
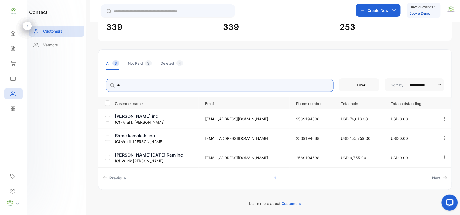
type input "*"
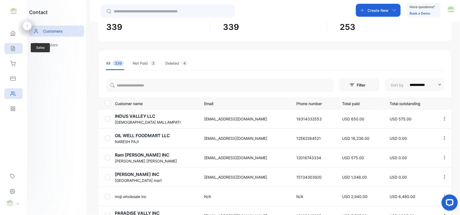
click at [18, 49] on div "Sales" at bounding box center [13, 48] width 18 height 11
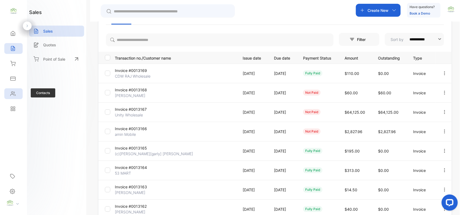
drag, startPoint x: 9, startPoint y: 86, endPoint x: 11, endPoint y: 93, distance: 7.3
click at [9, 90] on div "Contacts Contacts" at bounding box center [13, 93] width 18 height 15
click at [11, 93] on icon at bounding box center [12, 93] width 5 height 5
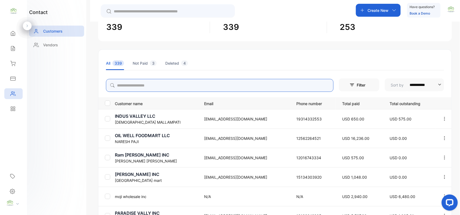
click at [205, 84] on input "search" at bounding box center [220, 85] width 228 height 13
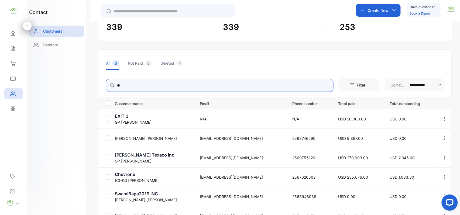
type input "**"
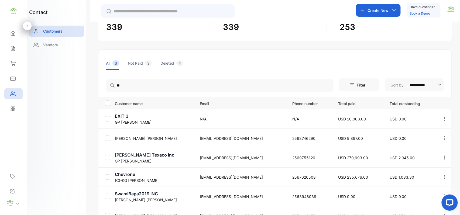
drag, startPoint x: 72, startPoint y: 124, endPoint x: 78, endPoint y: 124, distance: 5.9
click at [77, 124] on div "contact Customers Vendors" at bounding box center [56, 107] width 59 height 215
click at [134, 158] on td "[PERSON_NAME] Texaco inc [PERSON_NAME]" at bounding box center [153, 157] width 81 height 19
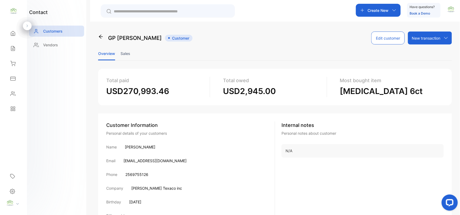
click at [126, 53] on li "Sales" at bounding box center [126, 54] width 10 height 14
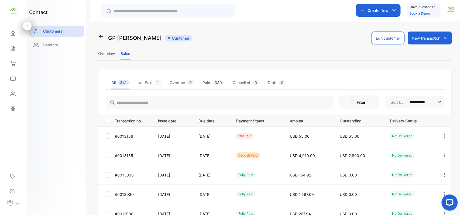
click at [444, 153] on icon "button" at bounding box center [445, 155] width 5 height 5
click at [423, 170] on div "View" at bounding box center [420, 172] width 61 height 11
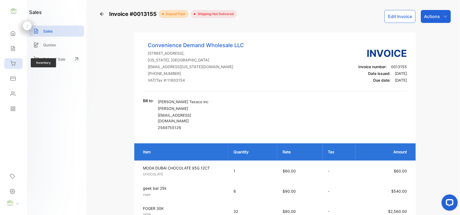
click at [18, 62] on div "Inventory" at bounding box center [13, 63] width 18 height 11
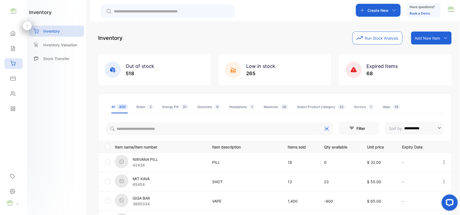
click at [427, 39] on p "Add New Item" at bounding box center [427, 38] width 25 height 6
click at [434, 49] on div "Add item manually" at bounding box center [432, 50] width 39 height 11
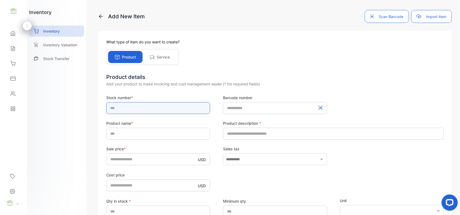
click at [146, 112] on input "text" at bounding box center [158, 108] width 104 height 12
type input "********"
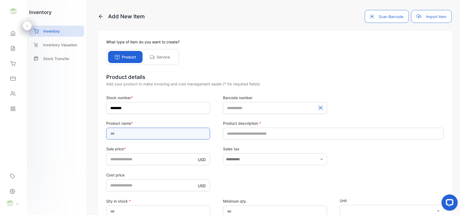
click at [149, 135] on input "text" at bounding box center [158, 134] width 104 height 12
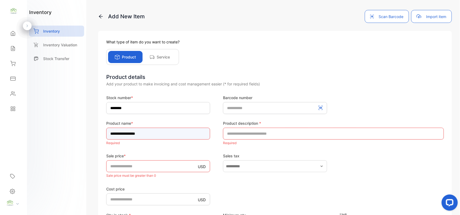
type input "**********"
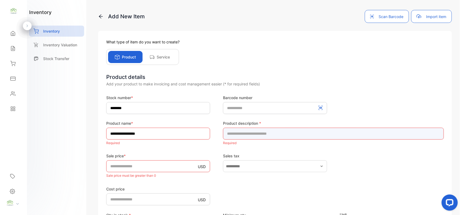
click at [248, 136] on input "text" at bounding box center [333, 134] width 221 height 12
type input "****"
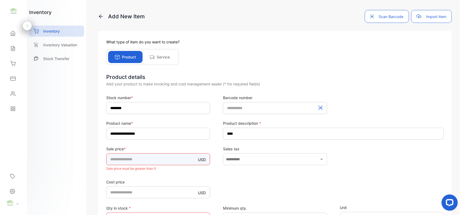
click at [165, 162] on input "*" at bounding box center [158, 160] width 104 height 12
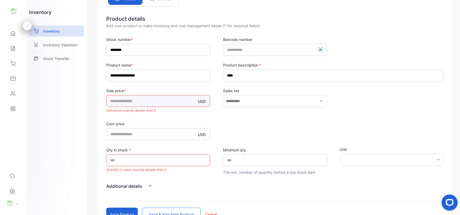
scroll to position [84, 0]
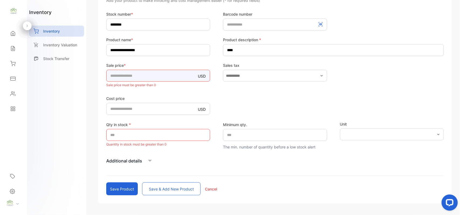
type input "******"
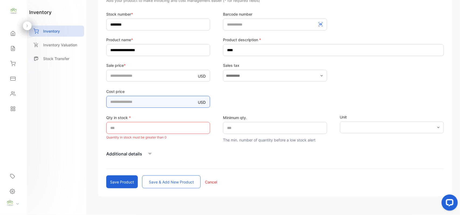
click at [158, 106] on price-inputcostofitem "*" at bounding box center [158, 102] width 104 height 12
type price-inputcostofitem "*"
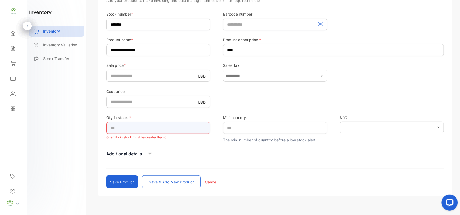
click at [125, 124] on input "*" at bounding box center [158, 128] width 104 height 12
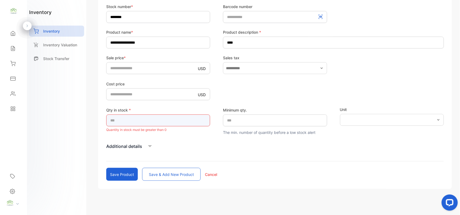
scroll to position [95, 0]
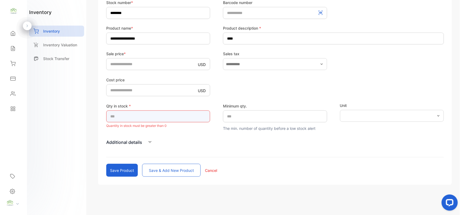
type input "***"
click at [121, 169] on button "Save product" at bounding box center [122, 170] width 32 height 13
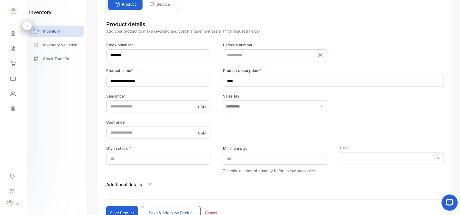
scroll to position [11, 0]
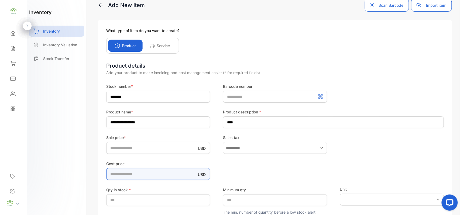
click at [164, 171] on price-inputcostofitem "number" at bounding box center [158, 174] width 104 height 12
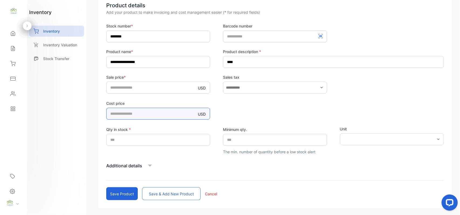
scroll to position [95, 0]
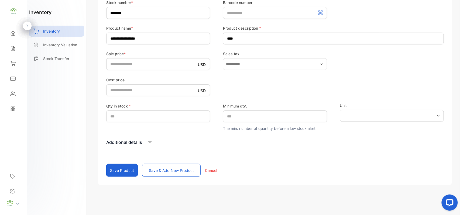
click at [129, 169] on button "Save product" at bounding box center [122, 170] width 32 height 13
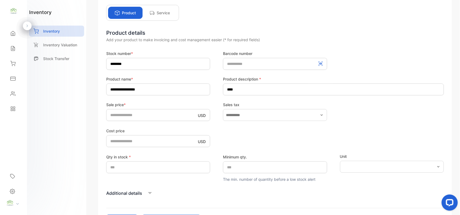
scroll to position [84, 0]
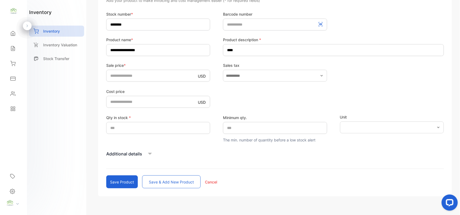
click at [125, 181] on button "Save product" at bounding box center [122, 182] width 32 height 13
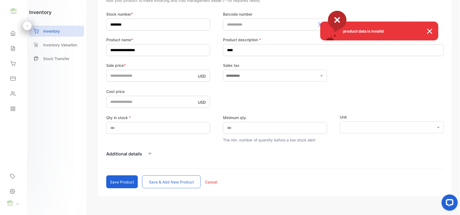
click at [173, 184] on div "product data is invalid" at bounding box center [230, 107] width 460 height 215
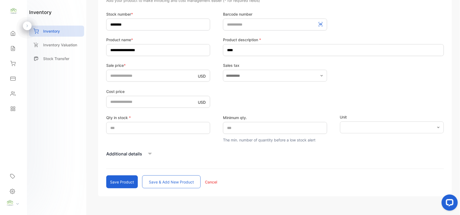
click at [163, 184] on button "Save & add new product" at bounding box center [171, 182] width 59 height 13
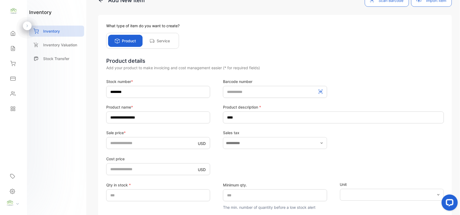
scroll to position [0, 0]
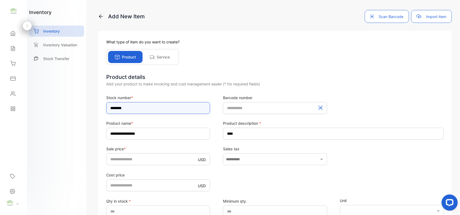
click at [146, 110] on input "********" at bounding box center [158, 108] width 104 height 12
type input "*"
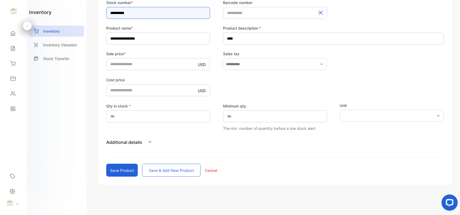
type input "**********"
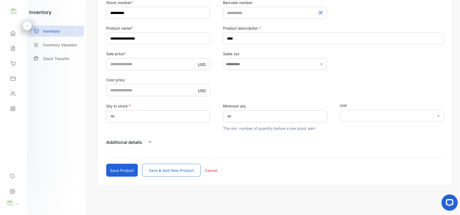
click at [128, 170] on button "Save product" at bounding box center [122, 170] width 32 height 13
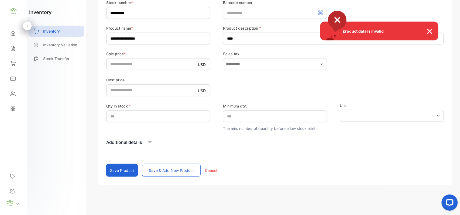
click at [156, 88] on div "product data is invalid" at bounding box center [230, 107] width 460 height 215
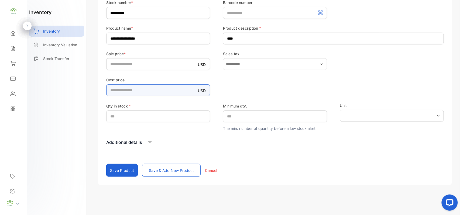
click at [156, 88] on price-inputcostofitem "number" at bounding box center [158, 90] width 104 height 12
type price-inputcostofitem "*****"
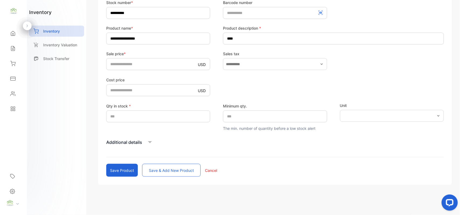
click at [119, 165] on button "Save product" at bounding box center [122, 170] width 32 height 13
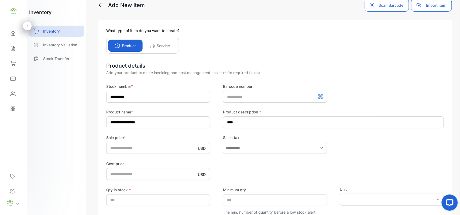
type input "*"
type price-inputcostofitem "*"
type input "*"
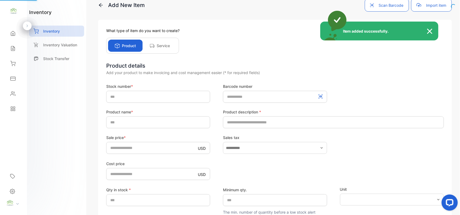
scroll to position [0, 0]
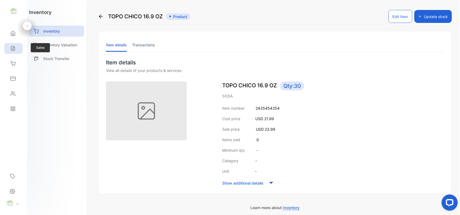
click at [15, 48] on icon at bounding box center [12, 48] width 5 height 5
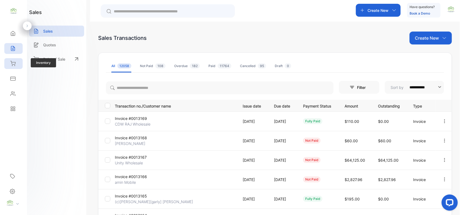
click at [14, 58] on div "Inventory" at bounding box center [13, 63] width 18 height 11
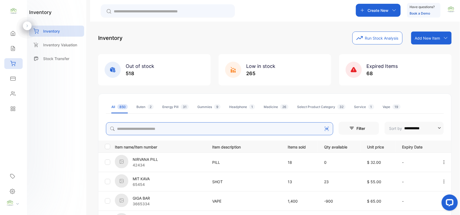
click at [134, 127] on input "search" at bounding box center [219, 129] width 227 height 13
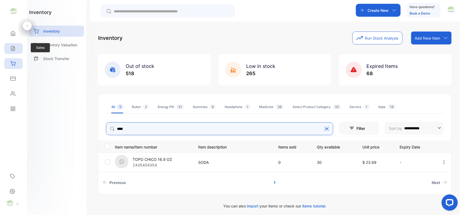
type input "****"
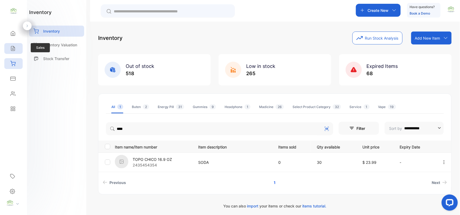
click at [15, 47] on icon at bounding box center [12, 48] width 5 height 5
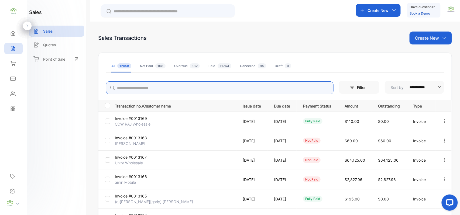
click at [158, 92] on input "search" at bounding box center [220, 87] width 228 height 13
type input "*****"
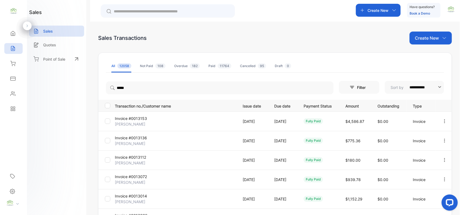
click at [129, 124] on p "[PERSON_NAME]" at bounding box center [135, 124] width 40 height 6
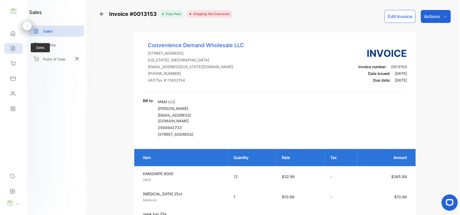
click at [13, 52] on div "Sales" at bounding box center [13, 48] width 18 height 11
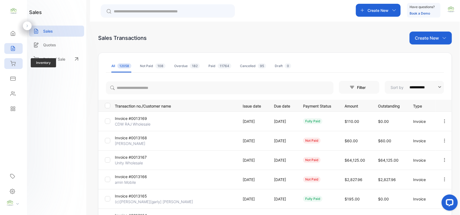
click at [17, 63] on div "Inventory" at bounding box center [13, 63] width 18 height 11
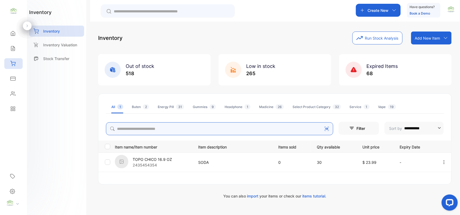
click at [195, 131] on input "search" at bounding box center [219, 129] width 227 height 13
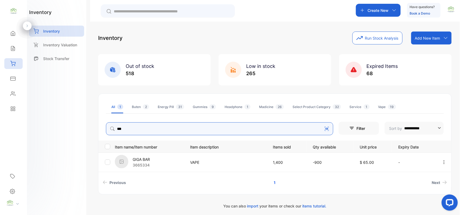
type input "***"
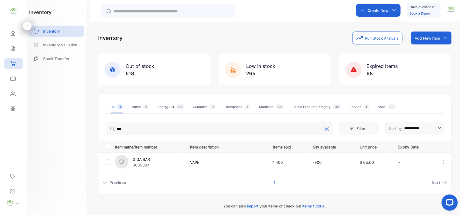
click at [98, 146] on div "**********" at bounding box center [275, 144] width 354 height 101
click at [147, 160] on p "GIGA BAR" at bounding box center [141, 160] width 17 height 6
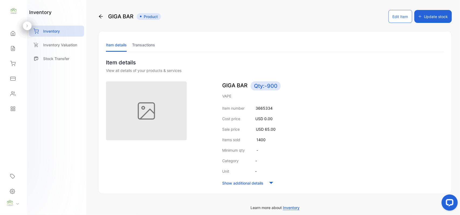
click at [140, 42] on li "Transactions" at bounding box center [143, 45] width 23 height 14
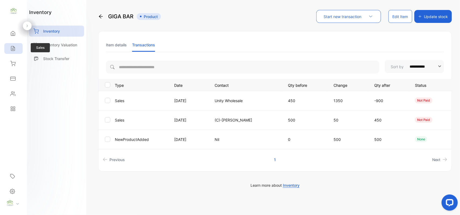
click at [14, 46] on icon at bounding box center [12, 48] width 5 height 5
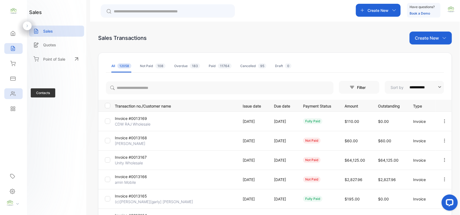
click at [15, 96] on icon at bounding box center [12, 93] width 5 height 5
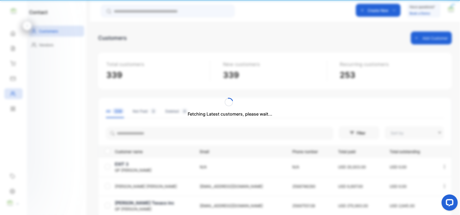
type input "**********"
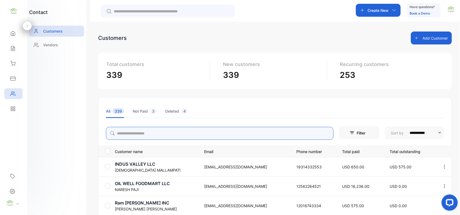
click at [140, 133] on input "search" at bounding box center [220, 133] width 228 height 13
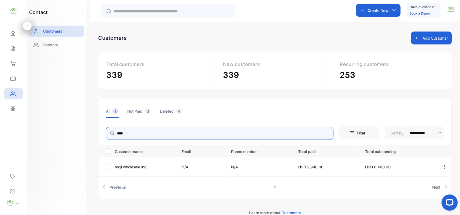
type input "****"
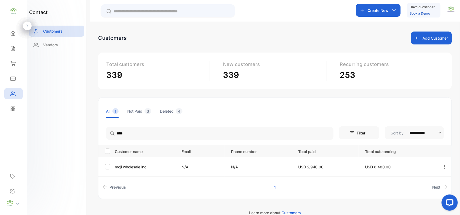
click at [120, 161] on td "moji wholesale inc" at bounding box center [144, 166] width 62 height 19
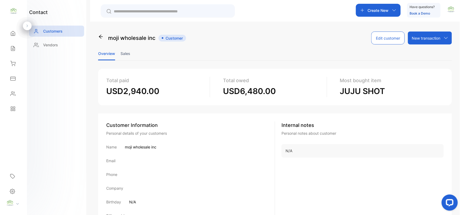
click at [121, 50] on li "Sales" at bounding box center [126, 54] width 10 height 14
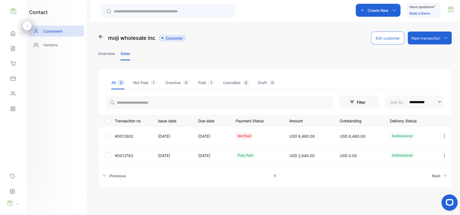
drag, startPoint x: 442, startPoint y: 133, endPoint x: 444, endPoint y: 144, distance: 10.4
click at [443, 135] on button "button" at bounding box center [445, 136] width 5 height 13
click at [432, 150] on div "View" at bounding box center [420, 152] width 61 height 11
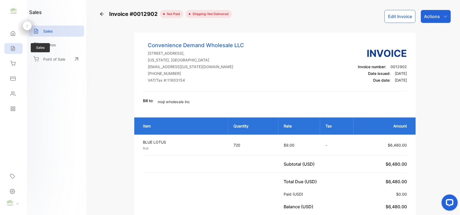
click at [11, 53] on div "Sales" at bounding box center [13, 48] width 18 height 11
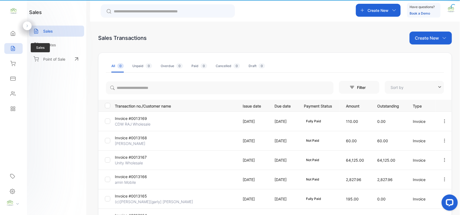
type input "**********"
